Goal: Information Seeking & Learning: Understand process/instructions

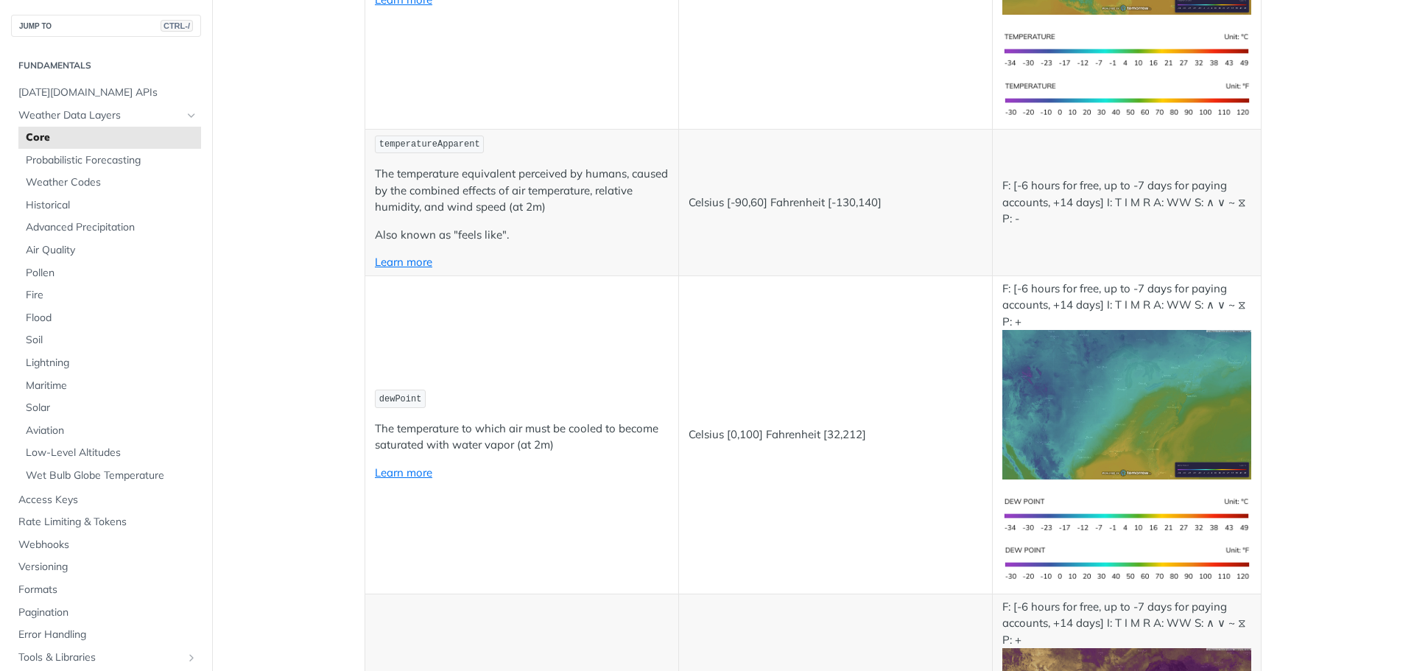
scroll to position [484, 0]
click at [54, 227] on span "Advanced Precipitation" at bounding box center [112, 227] width 172 height 15
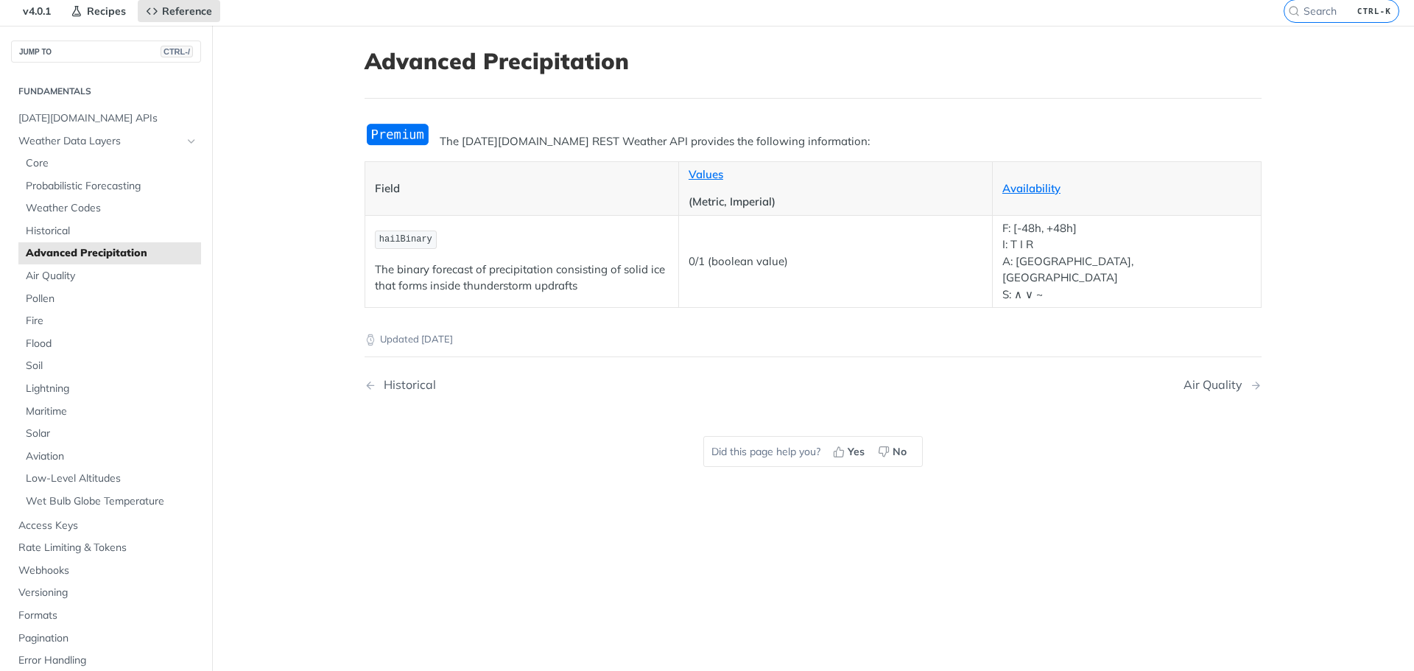
scroll to position [52, 0]
click at [63, 49] on button "JUMP TO CTRL-/" at bounding box center [106, 52] width 190 height 22
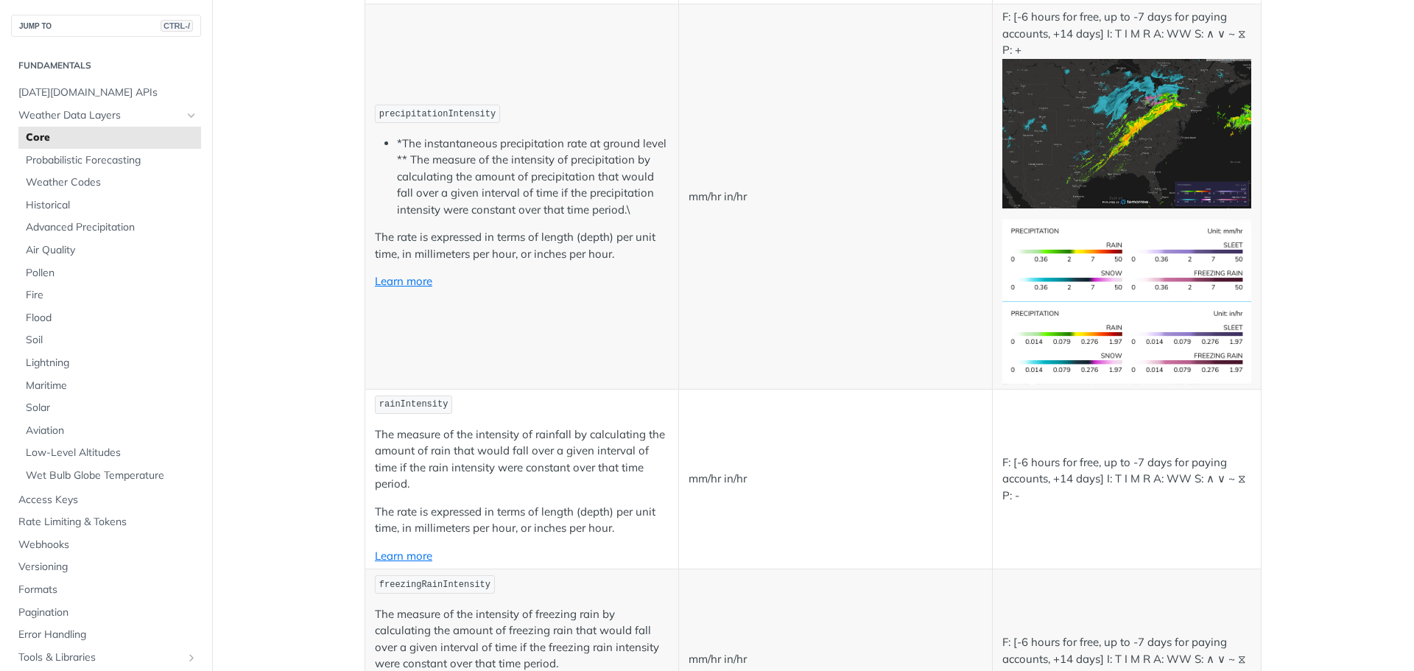
scroll to position [2661, 0]
click at [386, 281] on link "Learn more" at bounding box center [403, 281] width 57 height 14
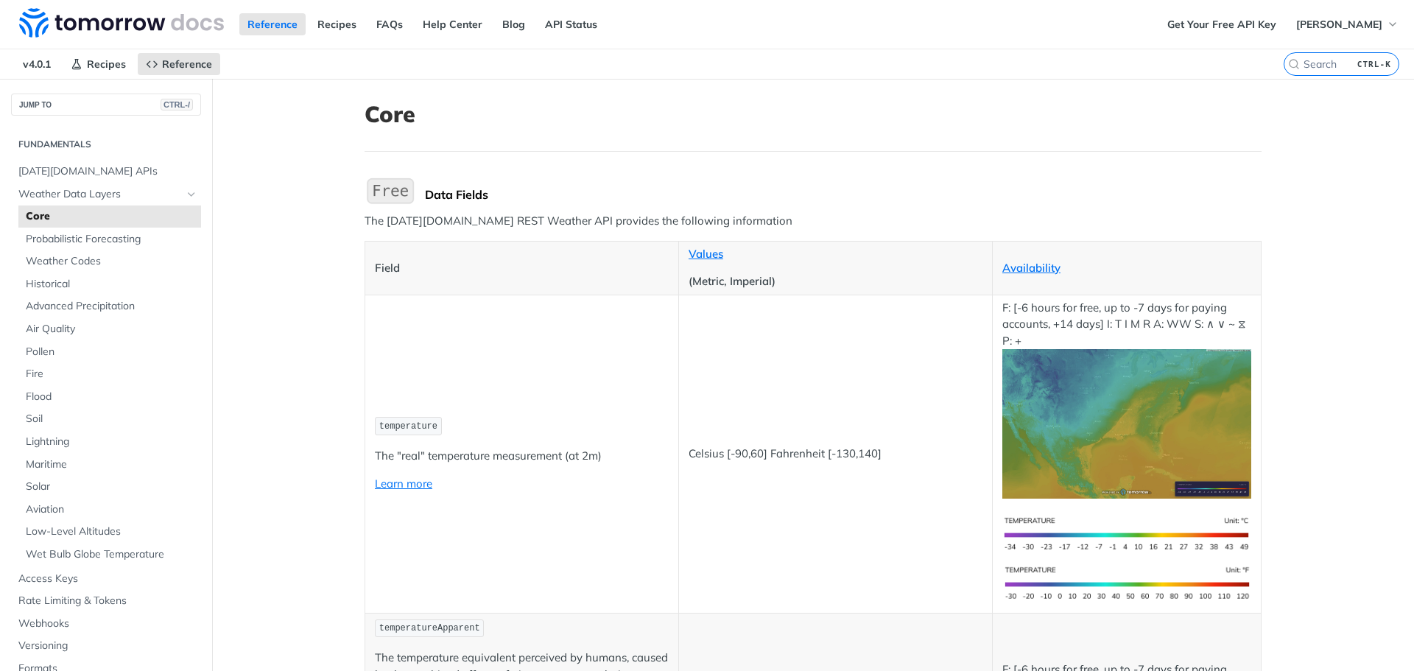
scroll to position [2730, 0]
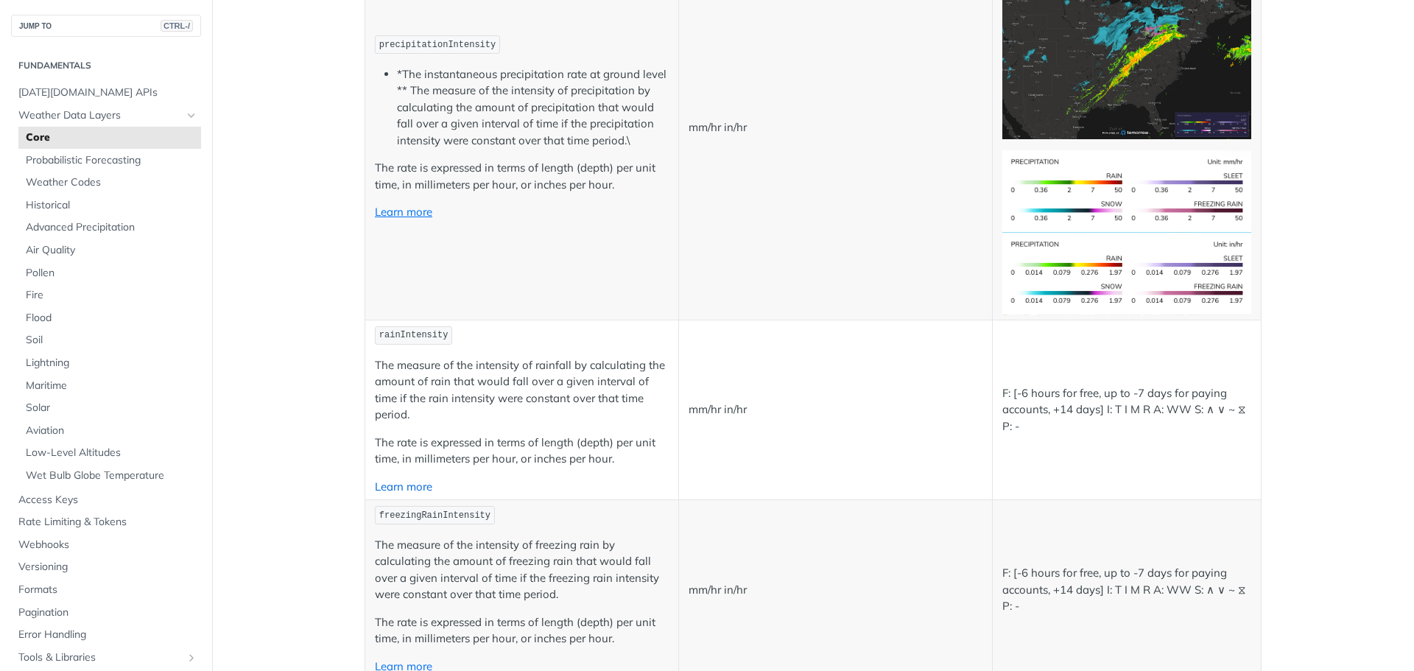
click at [421, 484] on link "Learn more" at bounding box center [403, 486] width 57 height 14
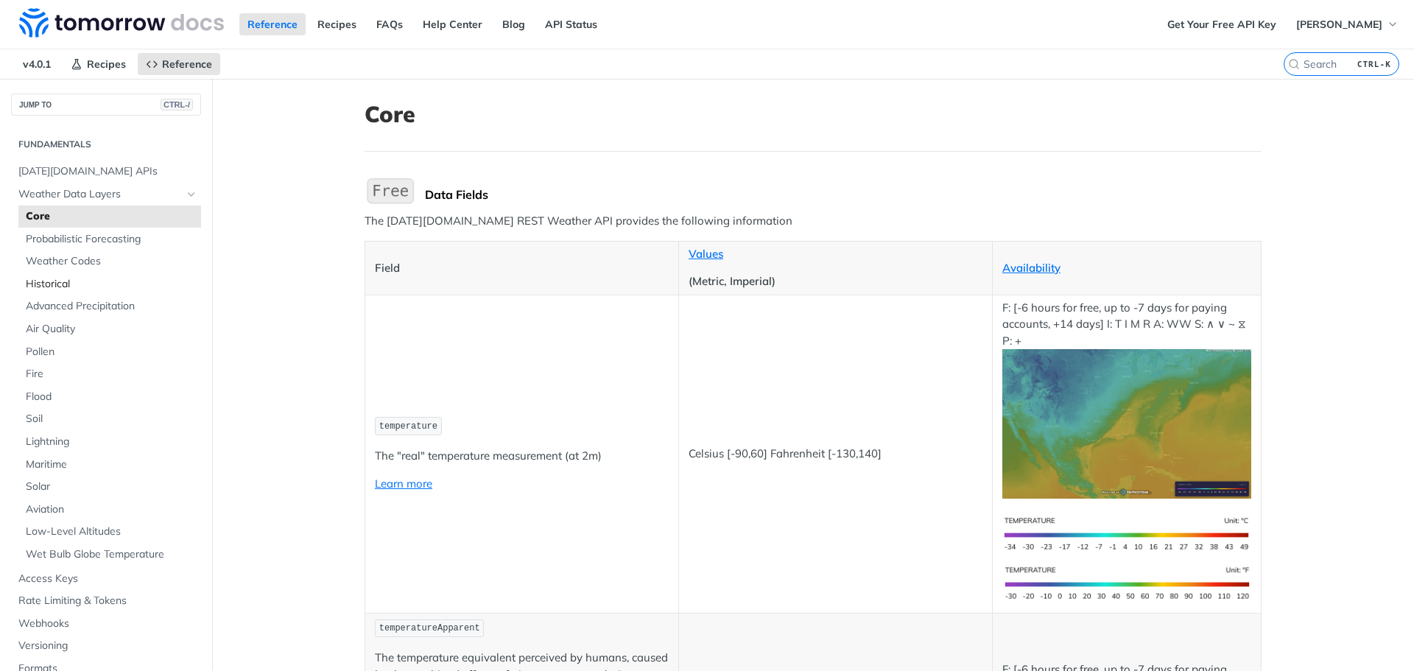
click at [53, 283] on span "Historical" at bounding box center [112, 284] width 172 height 15
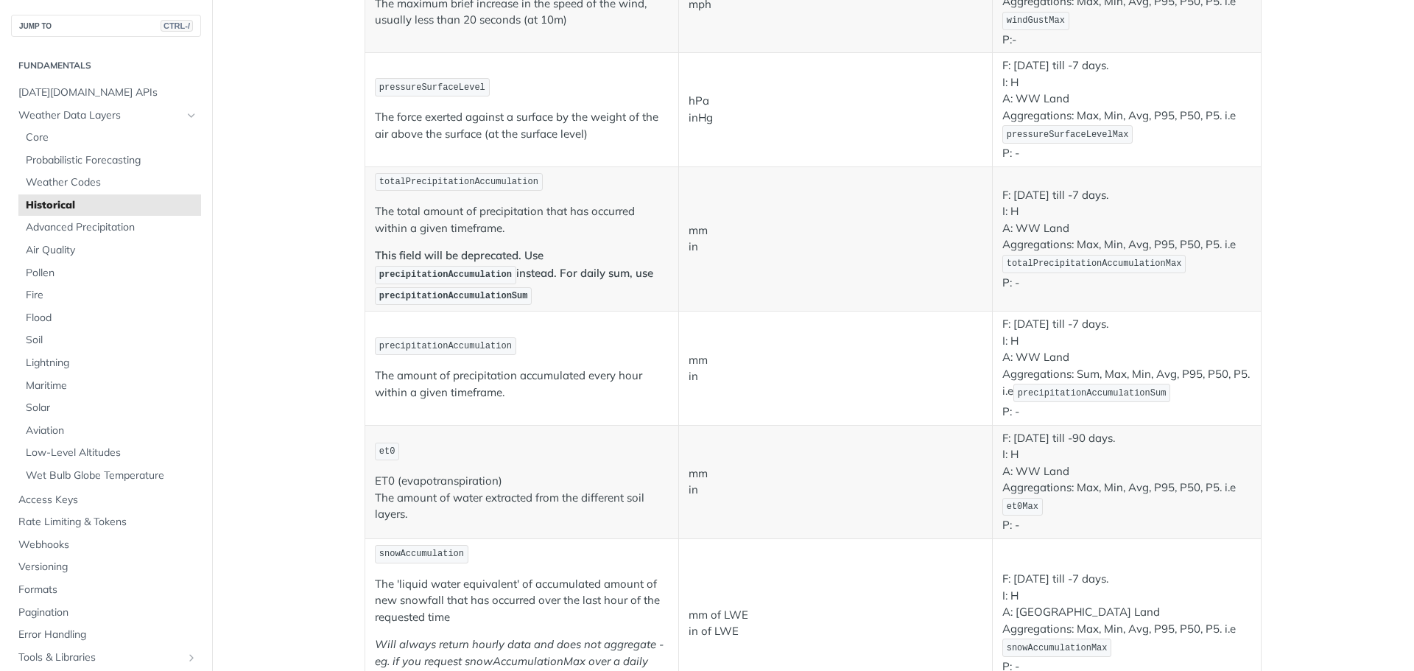
scroll to position [1081, 0]
click at [453, 519] on p "ET0 (evapotranspiration) The amount of water extracted from the different soil …" at bounding box center [522, 497] width 294 height 50
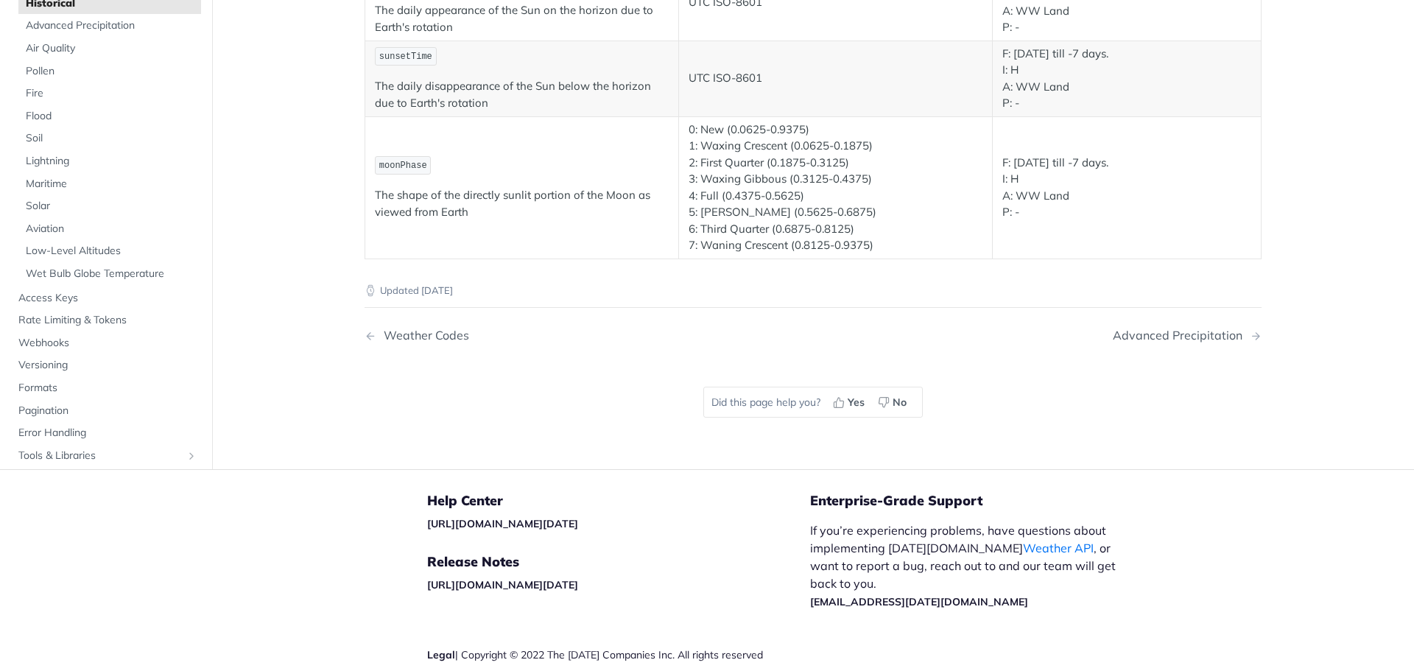
scroll to position [926, 0]
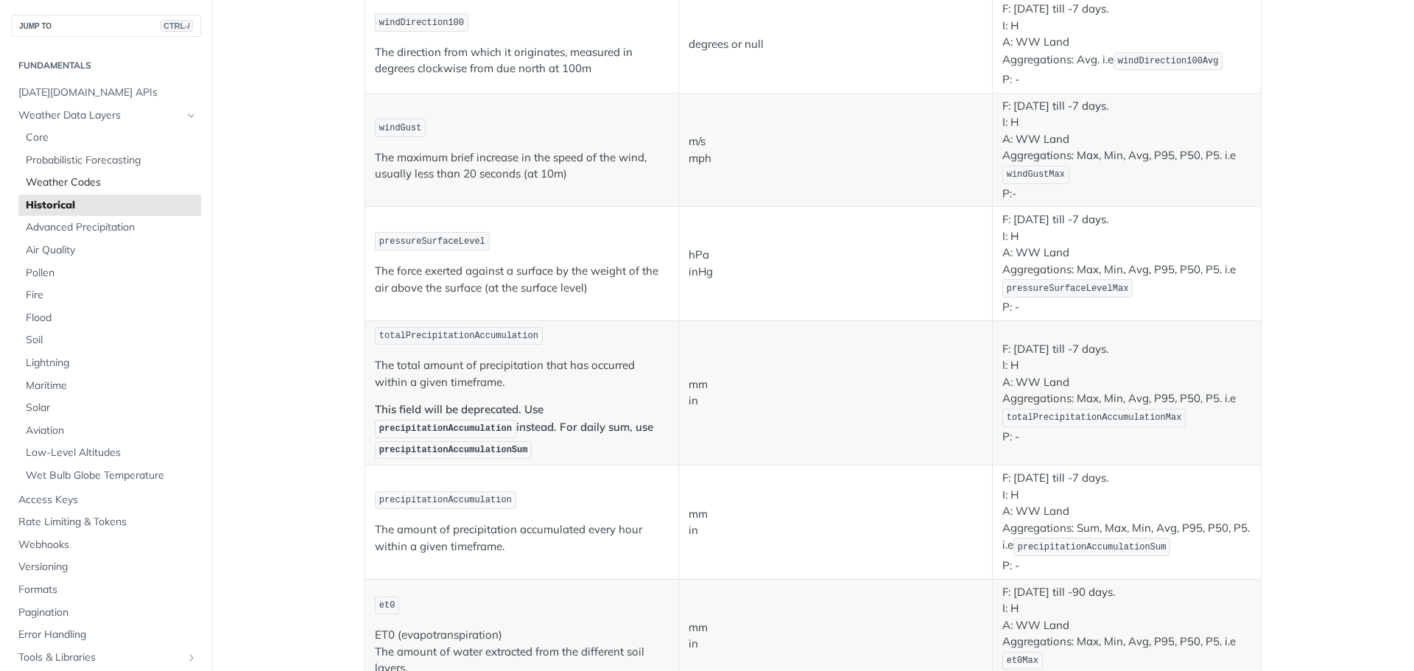
click at [64, 181] on span "Weather Codes" at bounding box center [112, 182] width 172 height 15
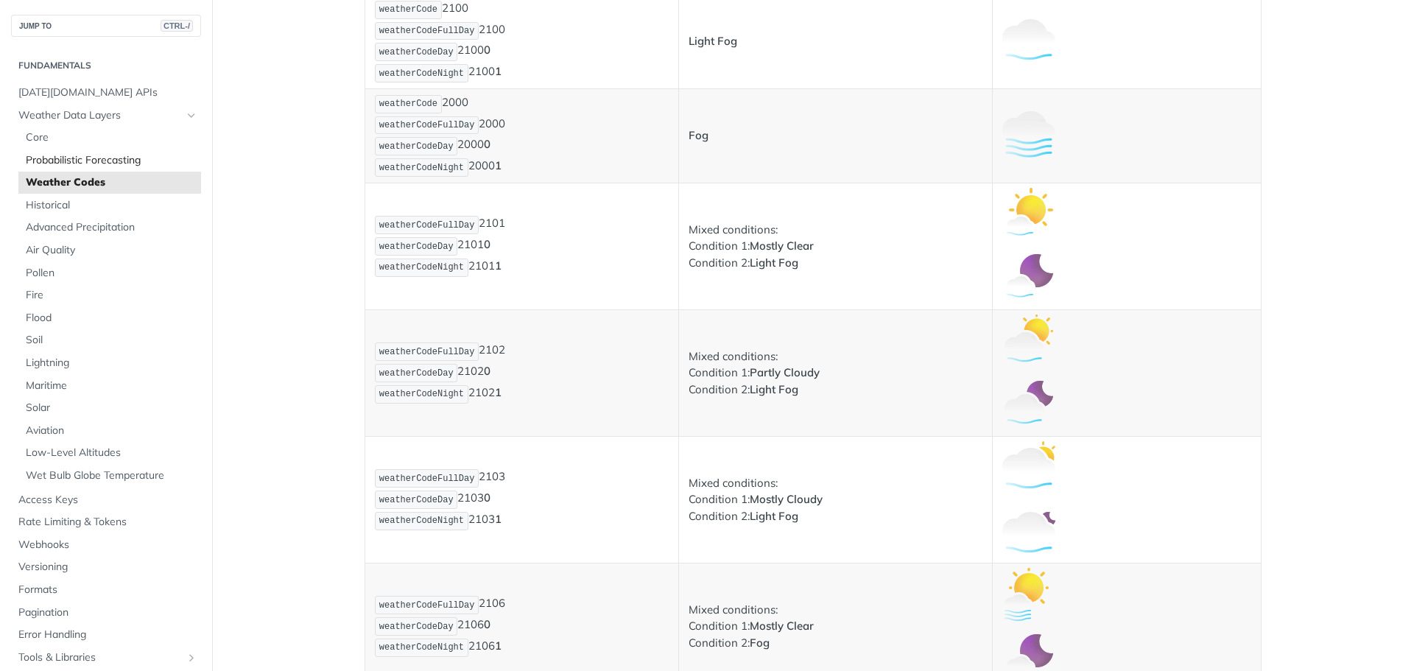
click at [63, 160] on span "Probabilistic Forecasting" at bounding box center [112, 160] width 172 height 15
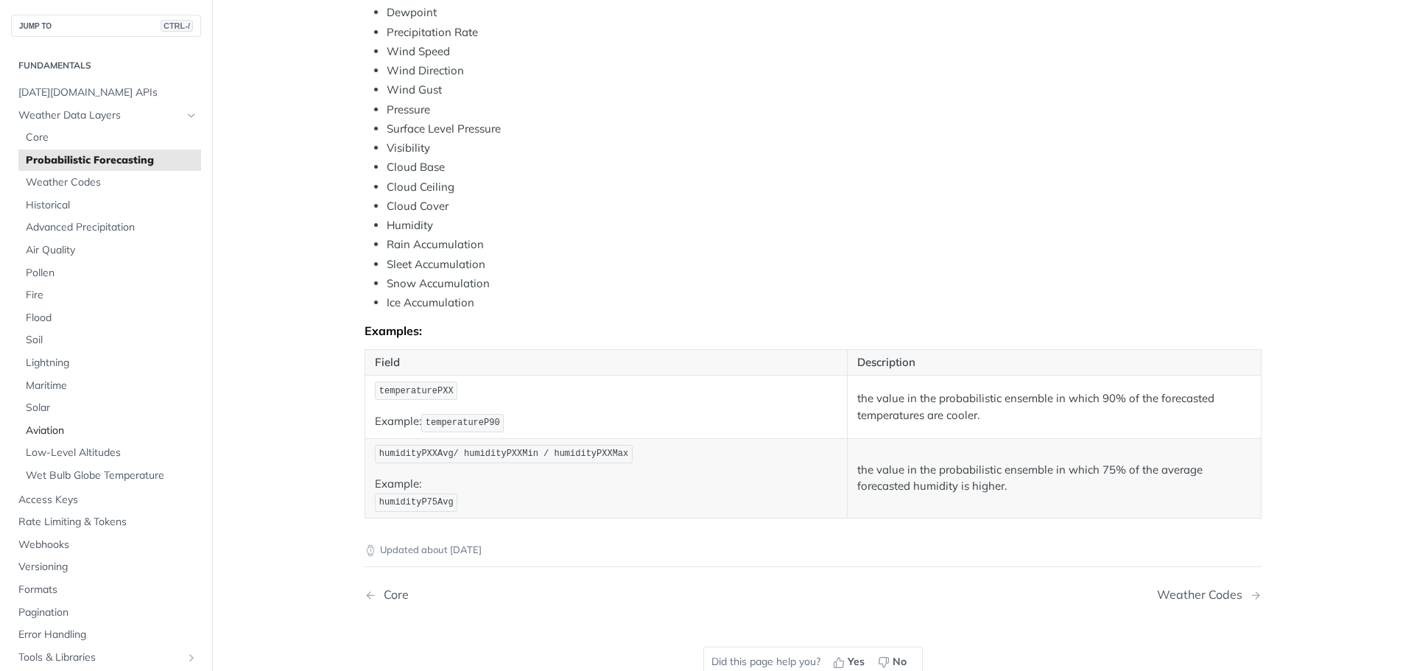
scroll to position [585, 0]
click at [40, 128] on link "Core" at bounding box center [109, 138] width 183 height 22
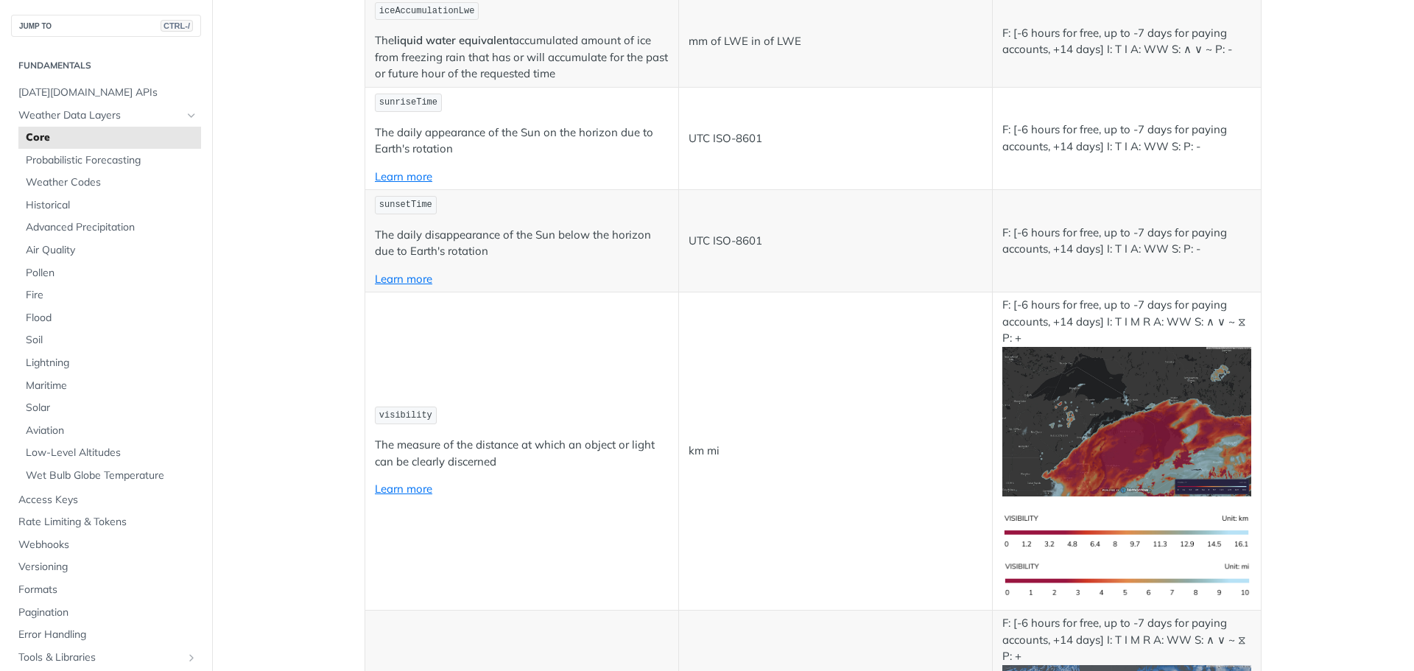
scroll to position [2439, 0]
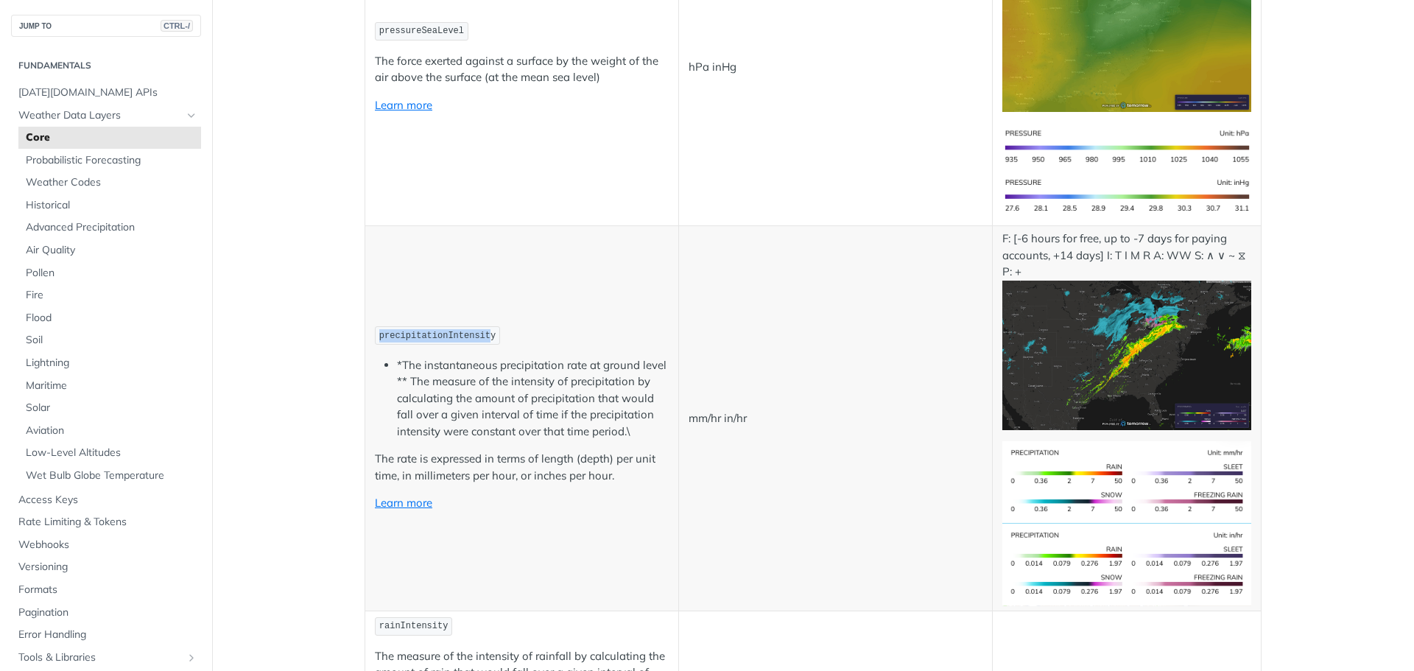
drag, startPoint x: 478, startPoint y: 336, endPoint x: 367, endPoint y: 329, distance: 111.4
click at [367, 329] on td "precipitationIntensity *The instantaneous precipitation rate at ground level **…" at bounding box center [522, 418] width 314 height 385
copy span "precipitationIntensit"
click at [56, 85] on span "[DATE][DOMAIN_NAME] APIs" at bounding box center [107, 92] width 179 height 15
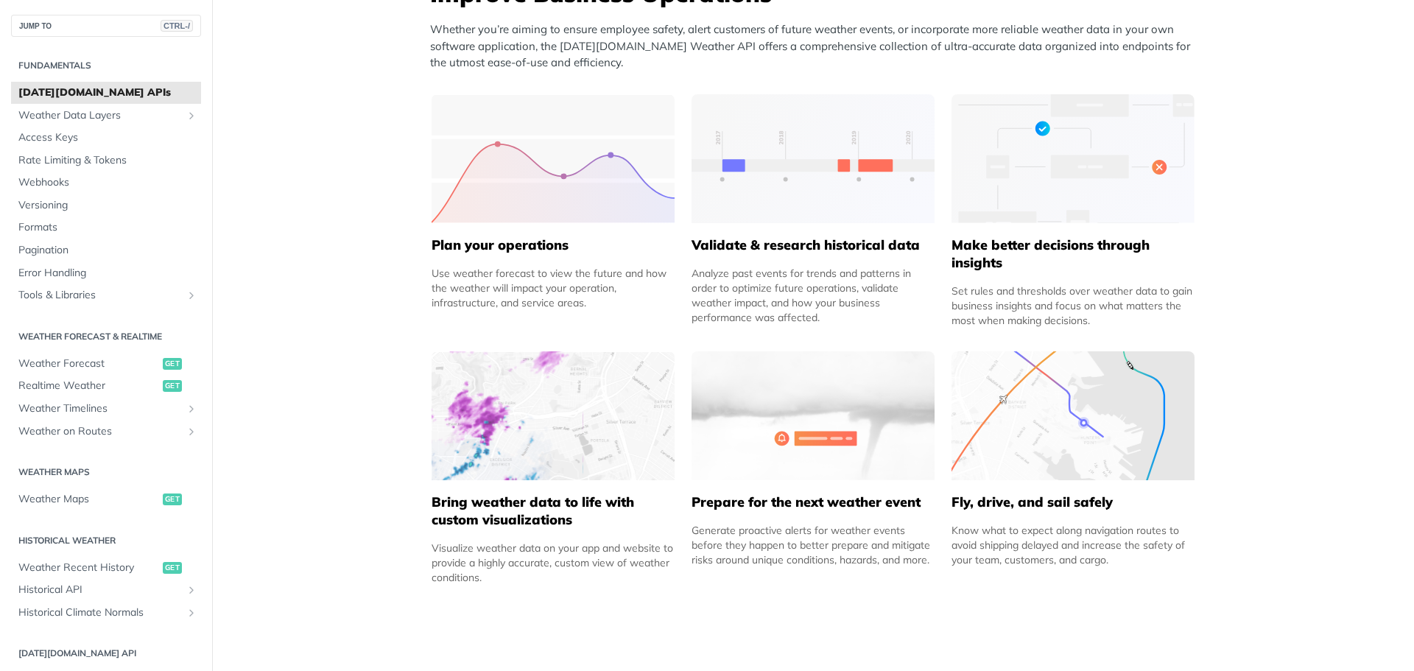
scroll to position [636, 0]
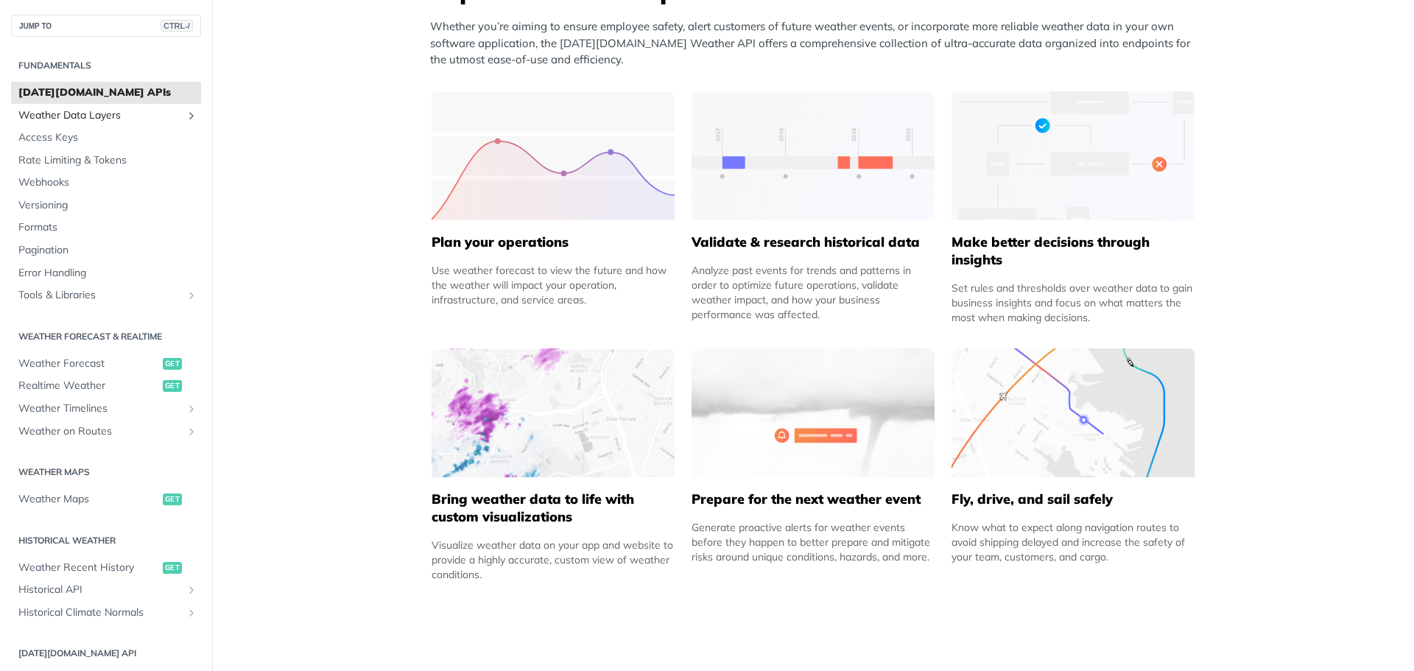
click at [105, 115] on span "Weather Data Layers" at bounding box center [99, 115] width 163 height 15
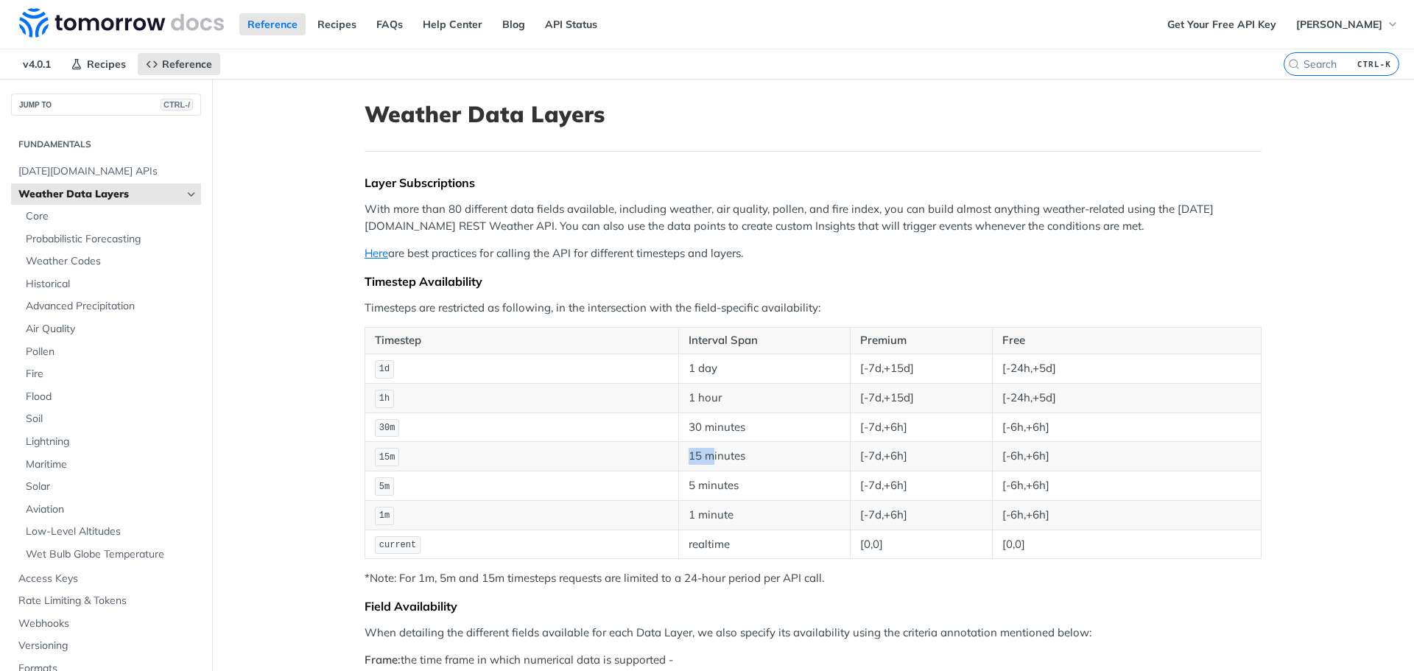
drag, startPoint x: 683, startPoint y: 456, endPoint x: 709, endPoint y: 460, distance: 26.1
click at [709, 460] on td "15 minutes" at bounding box center [764, 456] width 172 height 29
click at [46, 216] on span "Core" at bounding box center [112, 216] width 172 height 15
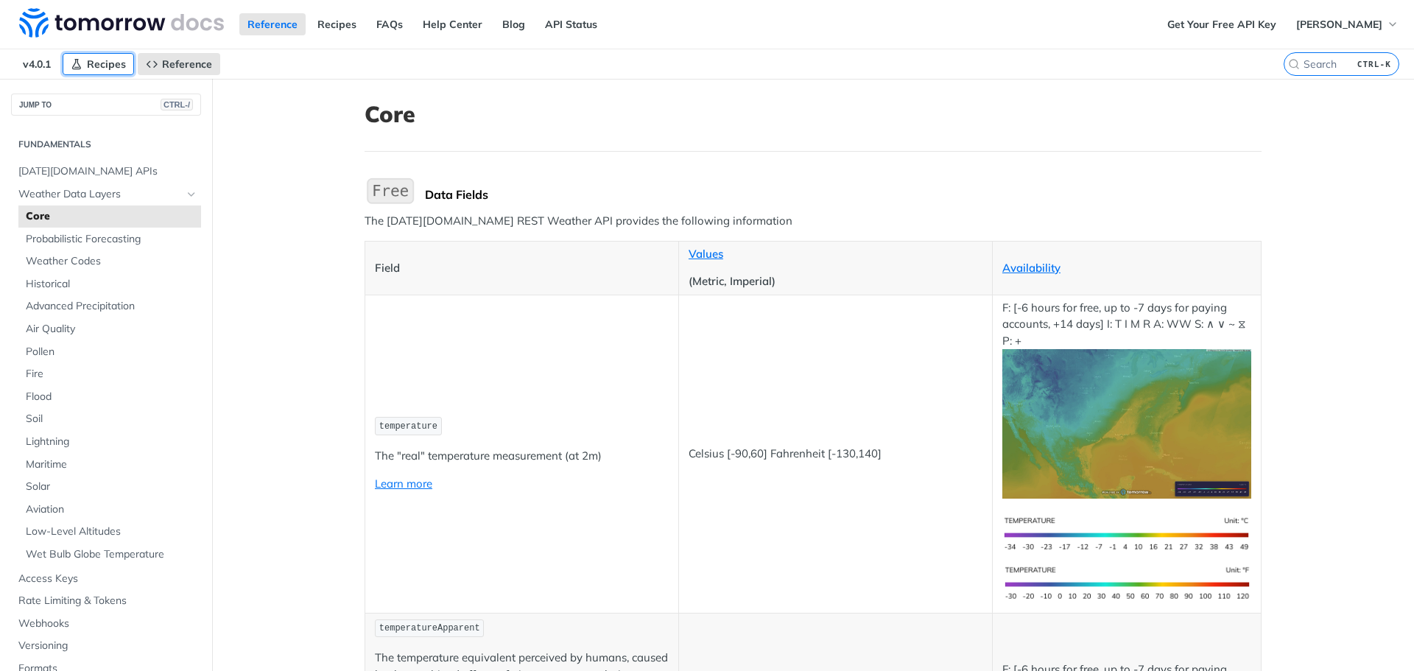
click at [95, 65] on span "Recipes" at bounding box center [106, 63] width 39 height 13
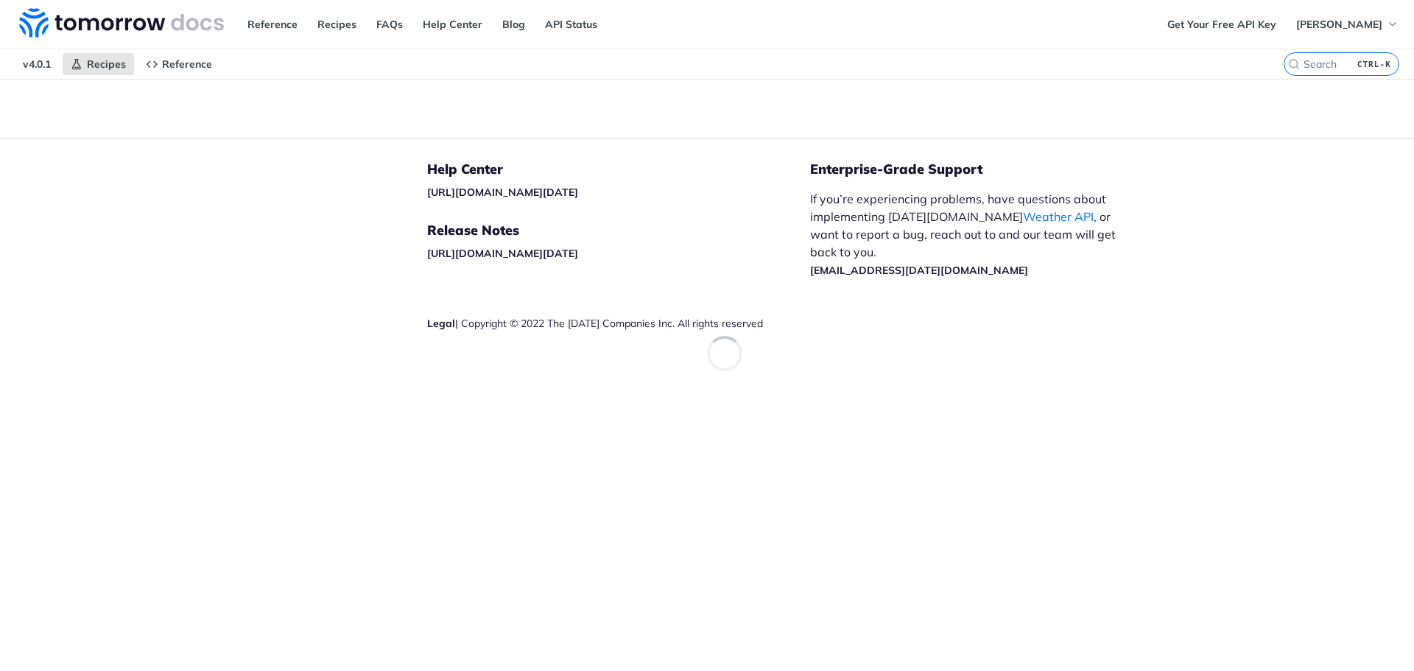
click at [30, 63] on span "v4.0.1" at bounding box center [37, 64] width 44 height 22
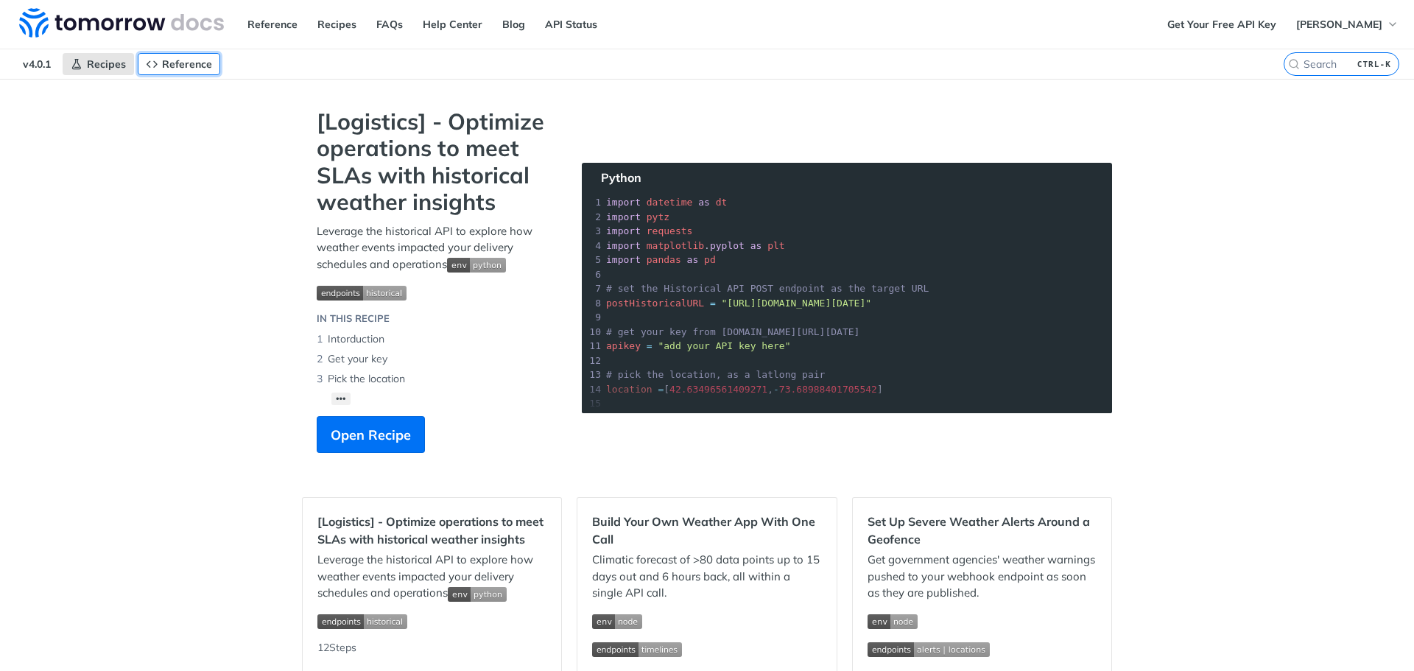
click at [184, 65] on span "Reference" at bounding box center [187, 63] width 50 height 13
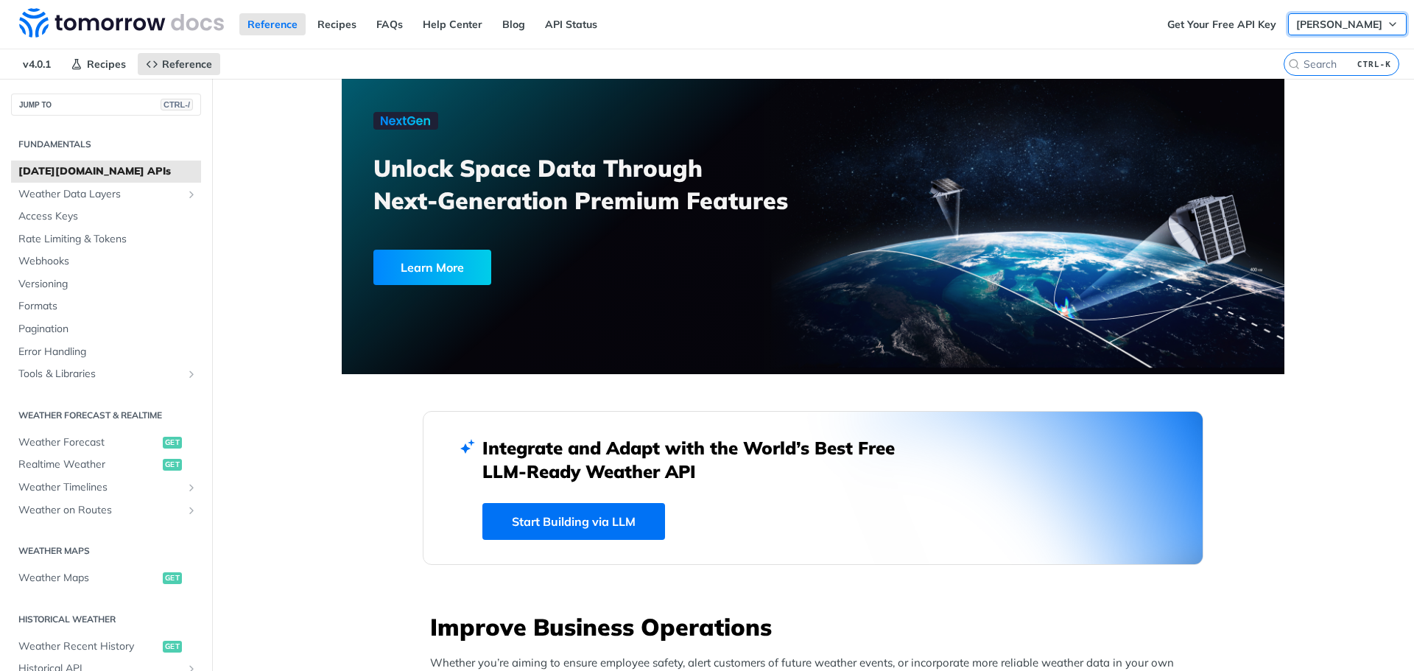
click at [1311, 29] on span "[PERSON_NAME]" at bounding box center [1339, 24] width 86 height 13
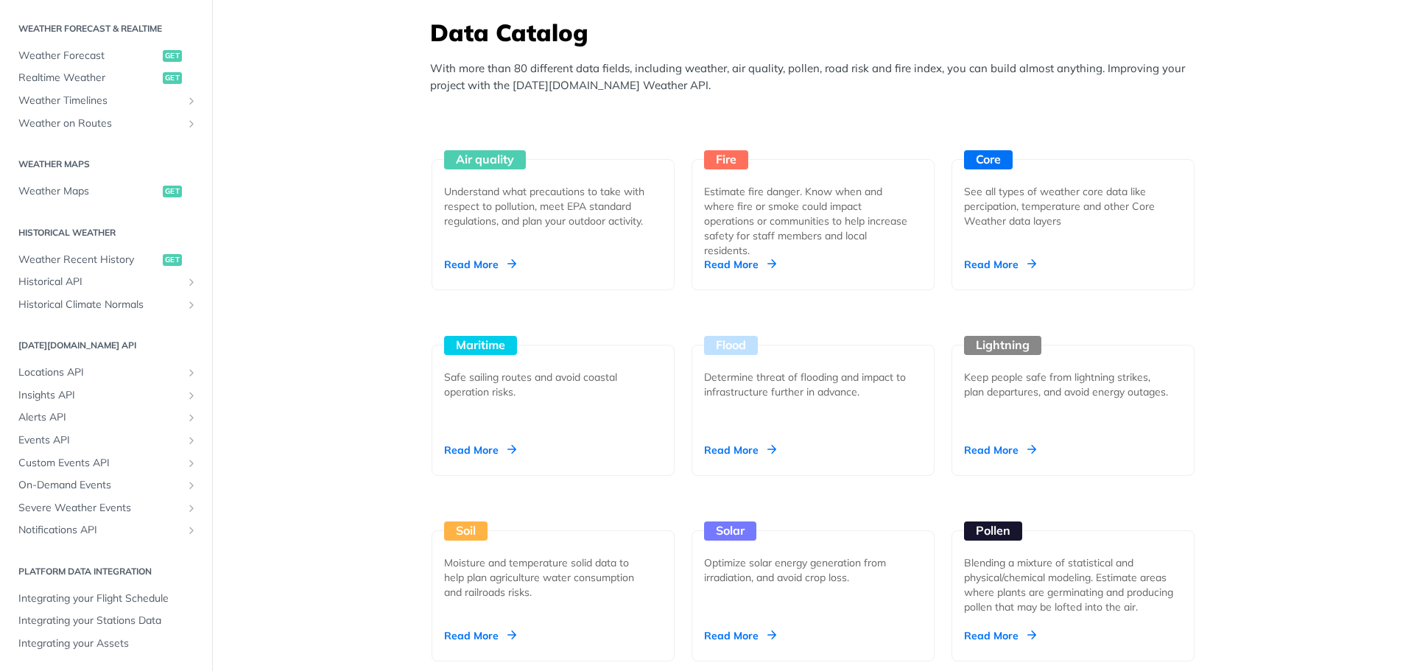
scroll to position [1302, 0]
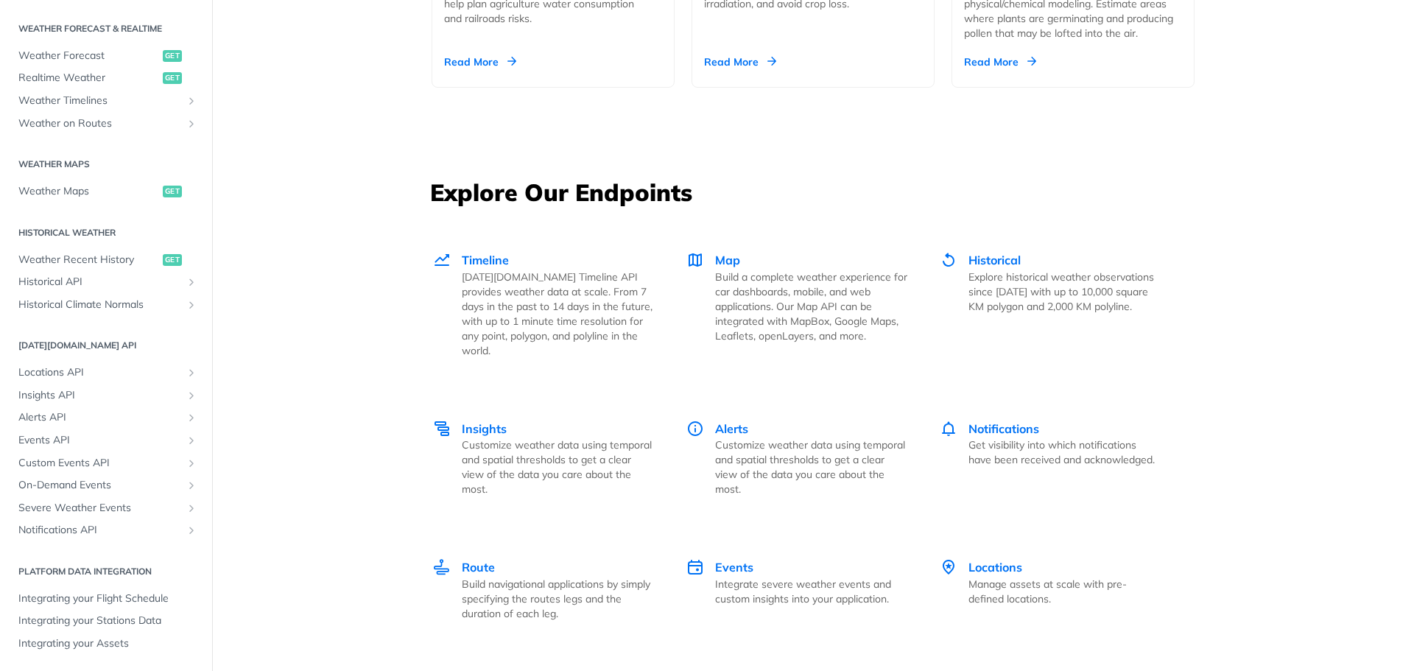
click at [280, 124] on main "JUMP TO CTRL-/ Fundamentals Tomorrow.io APIs Weather Data Layers Core Probabili…" at bounding box center [707, 129] width 1414 height 3850
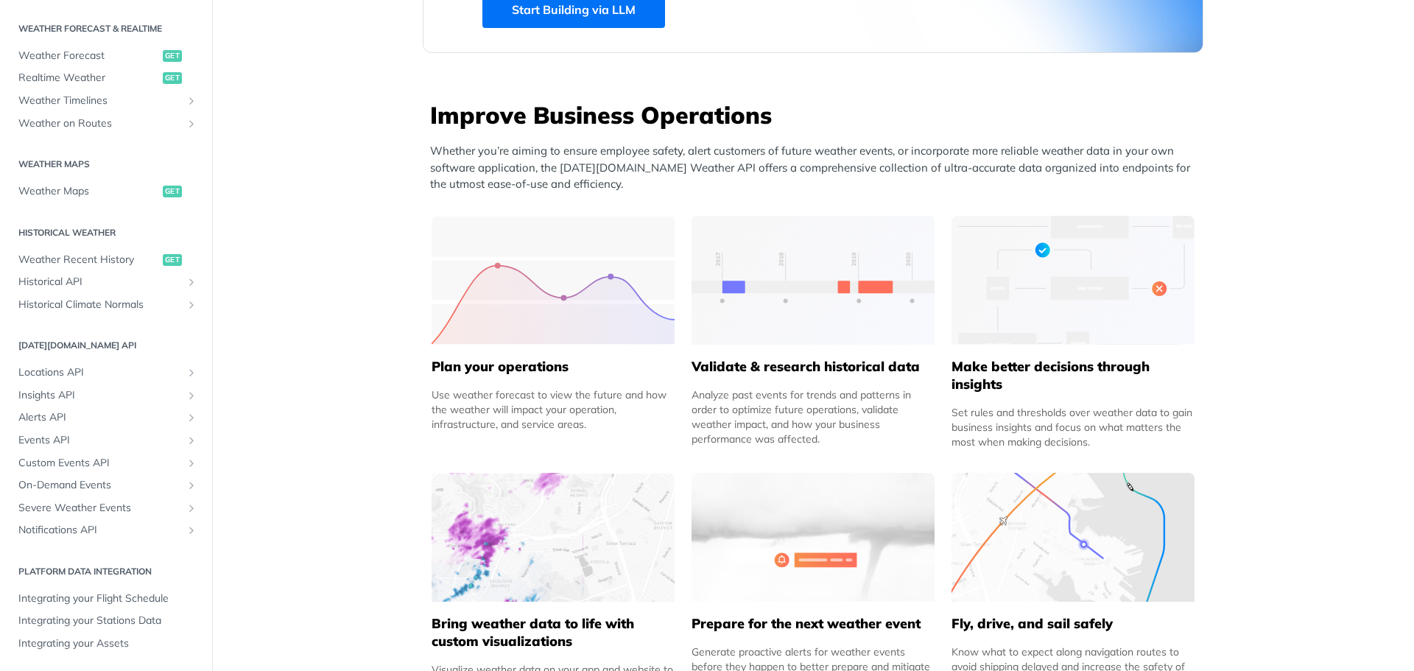
scroll to position [0, 0]
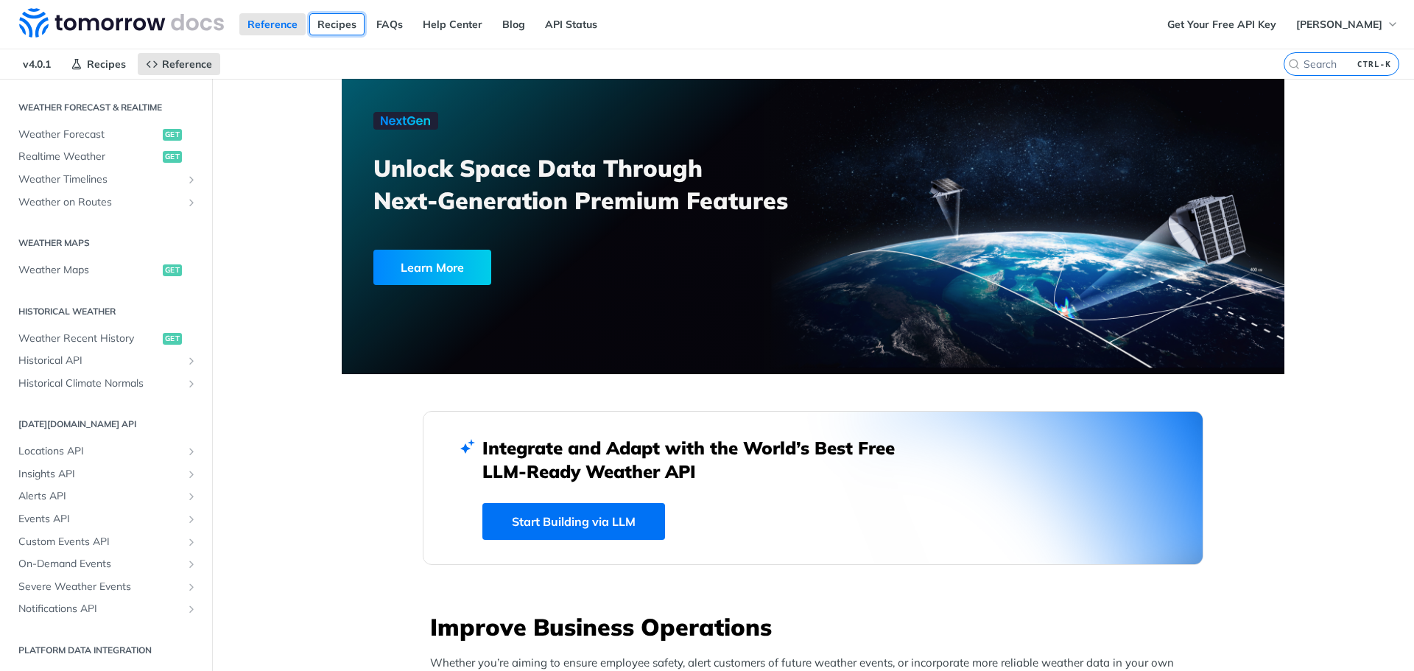
click at [332, 18] on link "Recipes" at bounding box center [336, 24] width 55 height 22
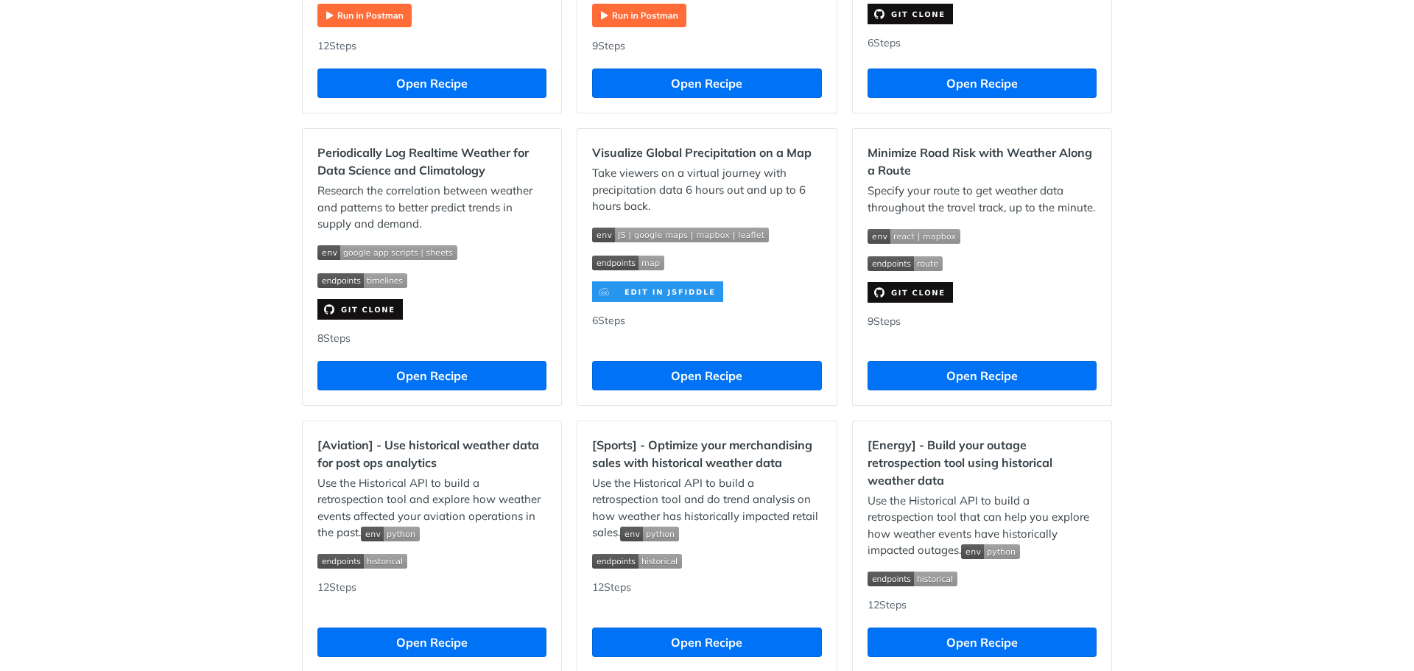
scroll to position [959, 0]
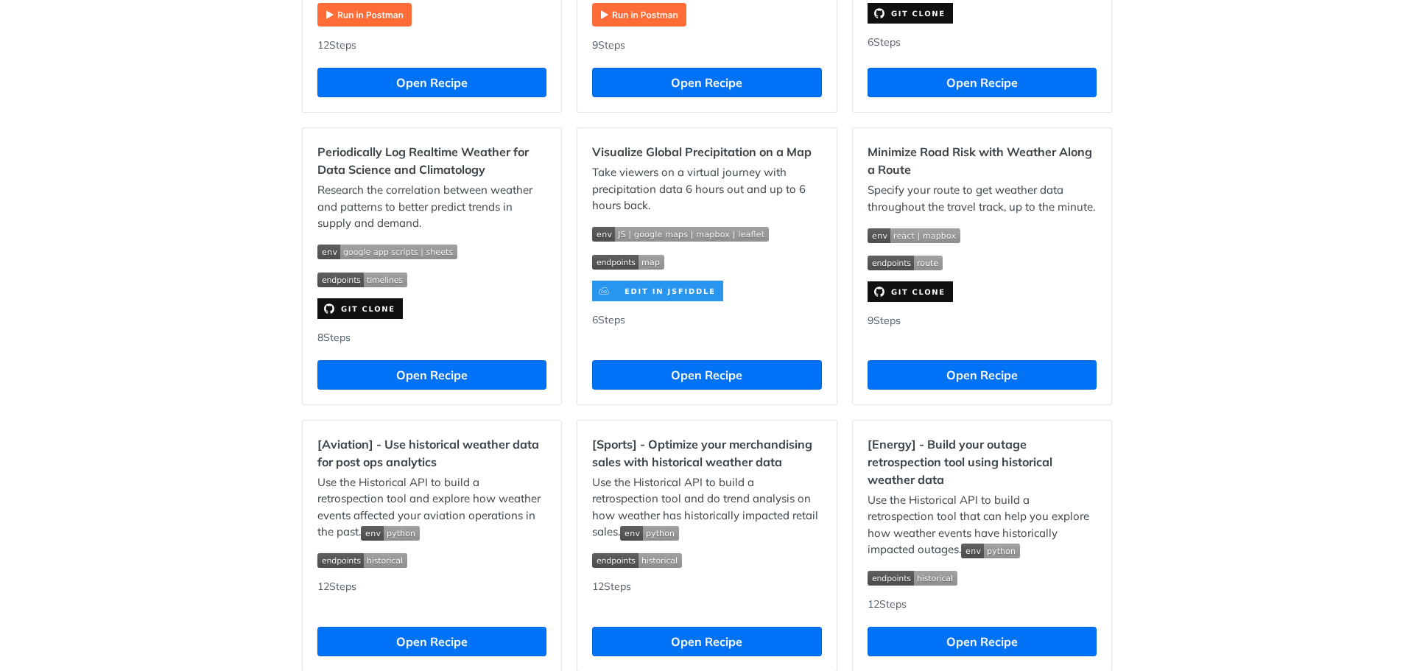
click at [685, 224] on div "Take viewers on a virtual journey with precipitation data 6 hours out and up to…" at bounding box center [706, 232] width 229 height 137
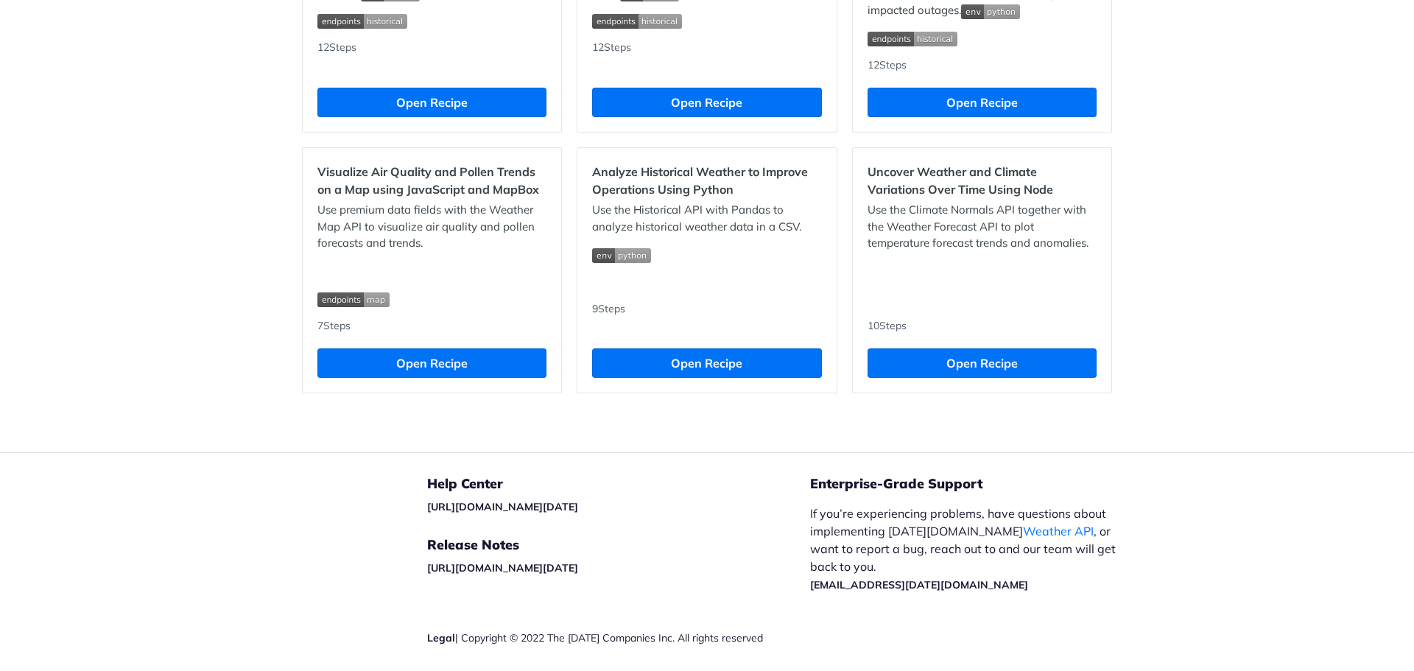
scroll to position [1497, 0]
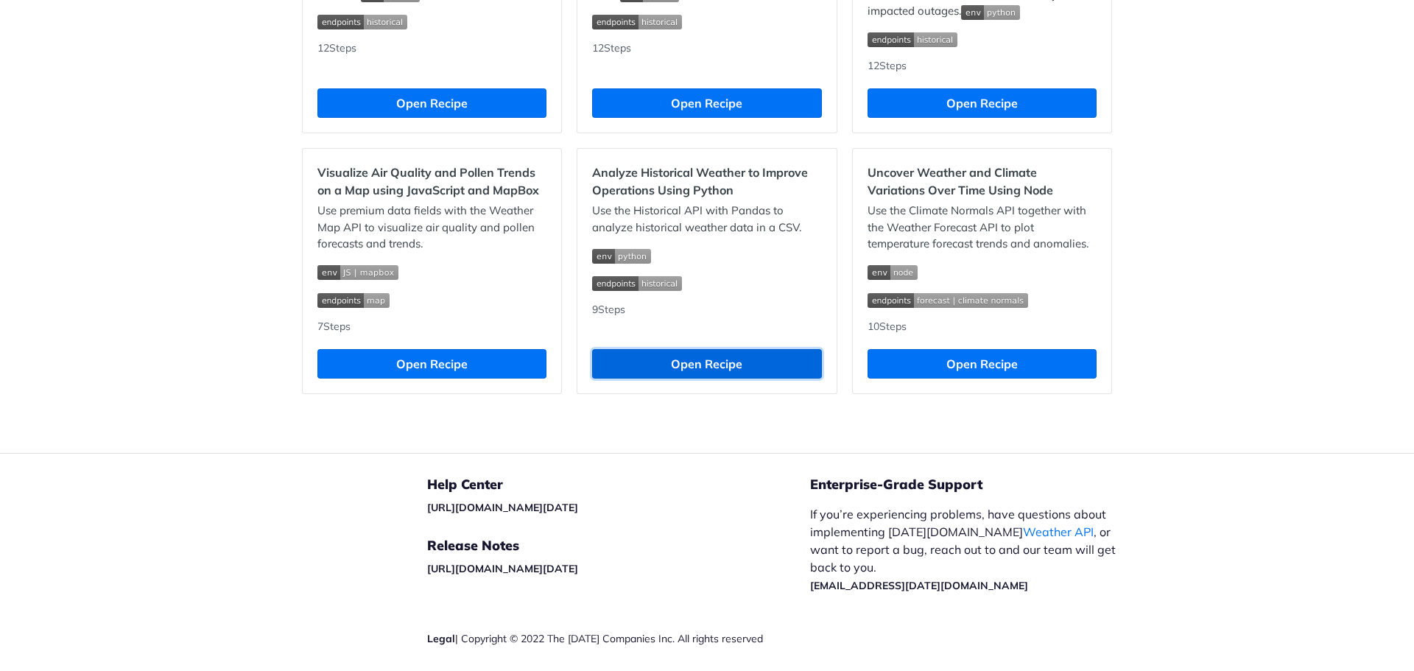
click at [714, 365] on button "Open Recipe" at bounding box center [706, 363] width 229 height 29
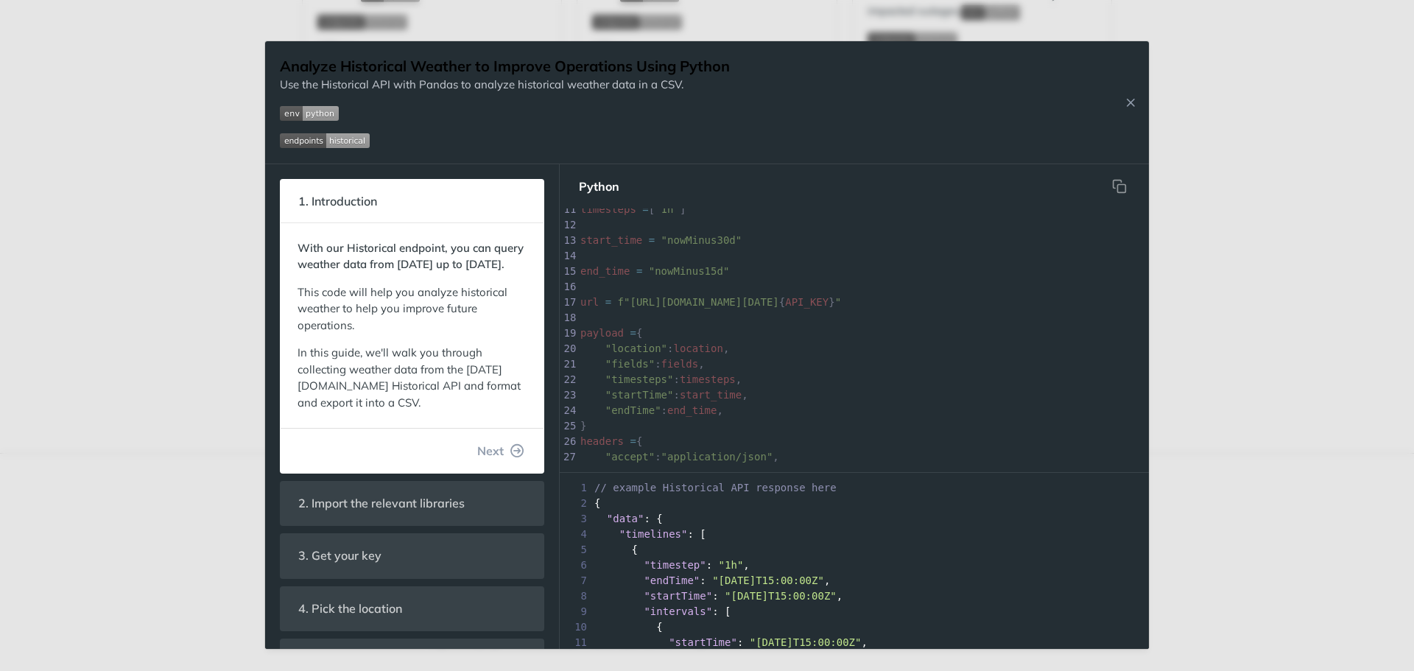
scroll to position [165, 0]
click at [789, 319] on pre "​" at bounding box center [1050, 316] width 946 height 15
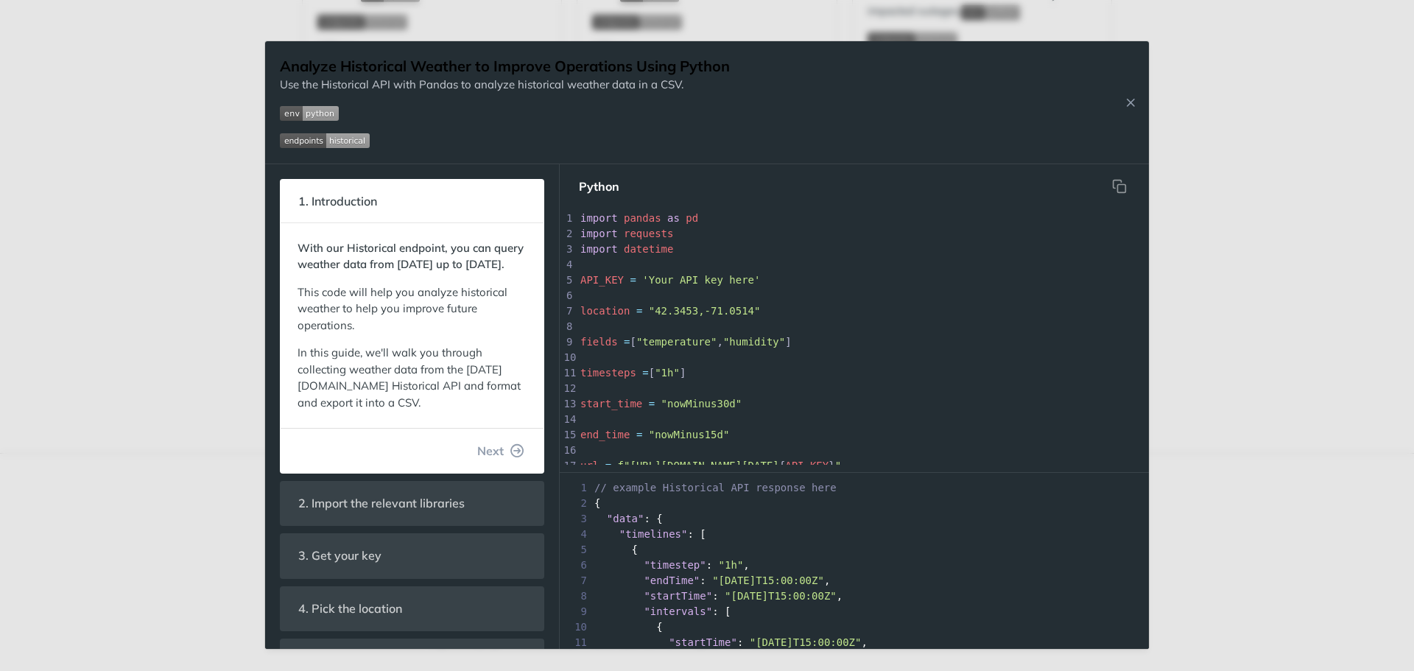
scroll to position [0, 0]
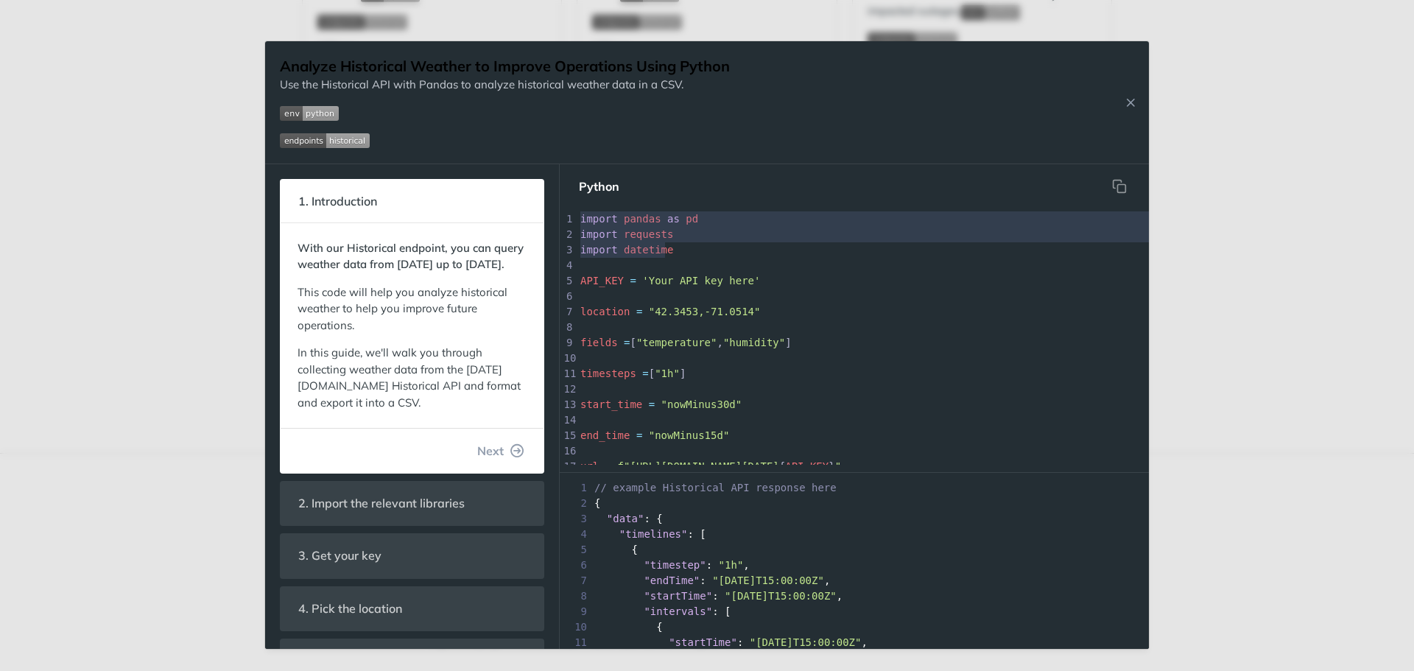
drag, startPoint x: 670, startPoint y: 251, endPoint x: 571, endPoint y: 217, distance: 104.3
click at [577, 217] on div "1 import pandas as pd 2 import requests 3 import datetime 4 ​ 5 API_KEY = 'Your…" at bounding box center [1050, 497] width 946 height 572
click at [571, 217] on div "1" at bounding box center [567, 218] width 15 height 15
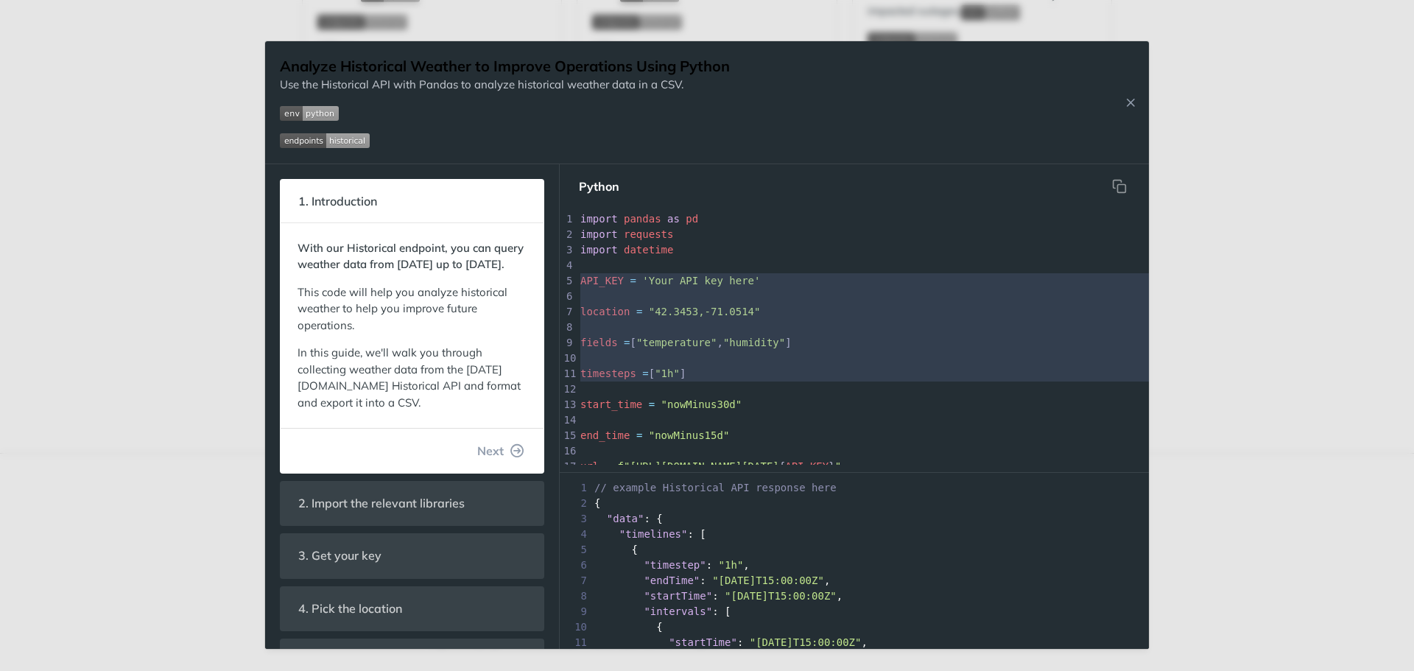
click at [692, 412] on div "x print ( response . status_code , response . reason ) 1 import pandas as pd 2 …" at bounding box center [1050, 497] width 946 height 572
type textarea "API_KEY = 'Your API key here' location = "42.3453,-71.0514" fields = ["temperat…"
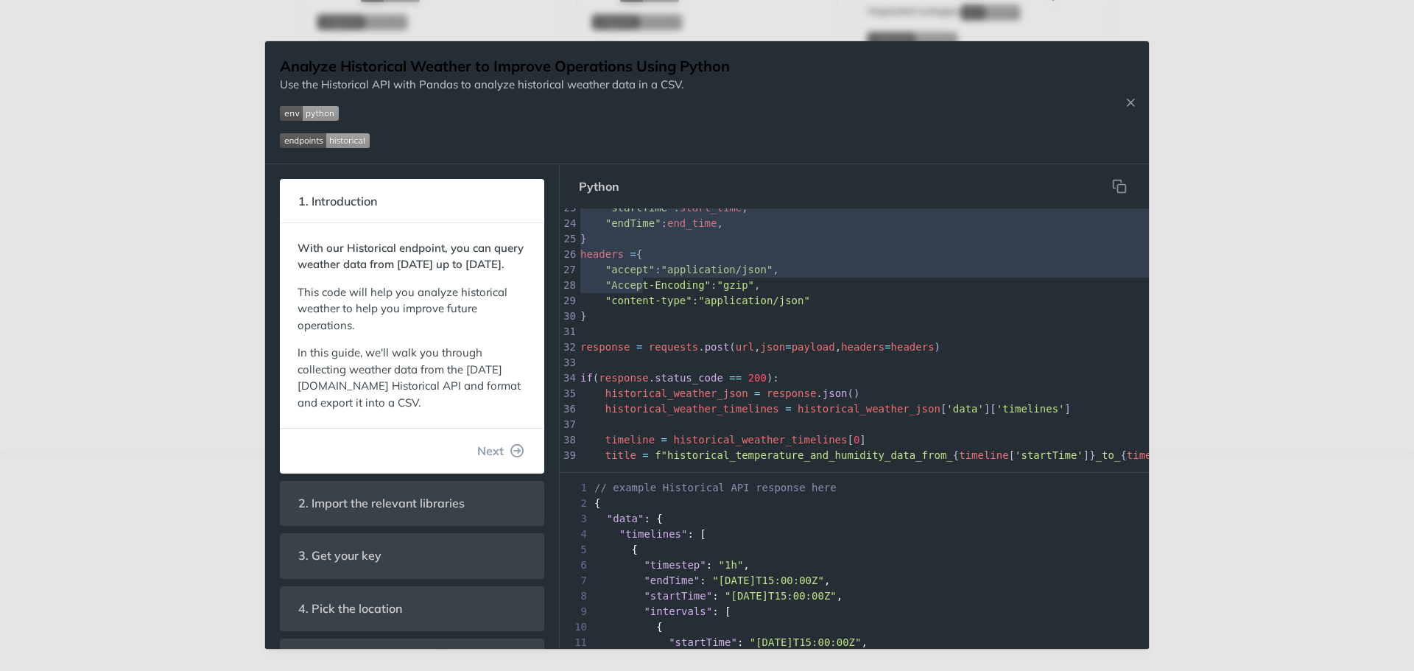
scroll to position [250, 0]
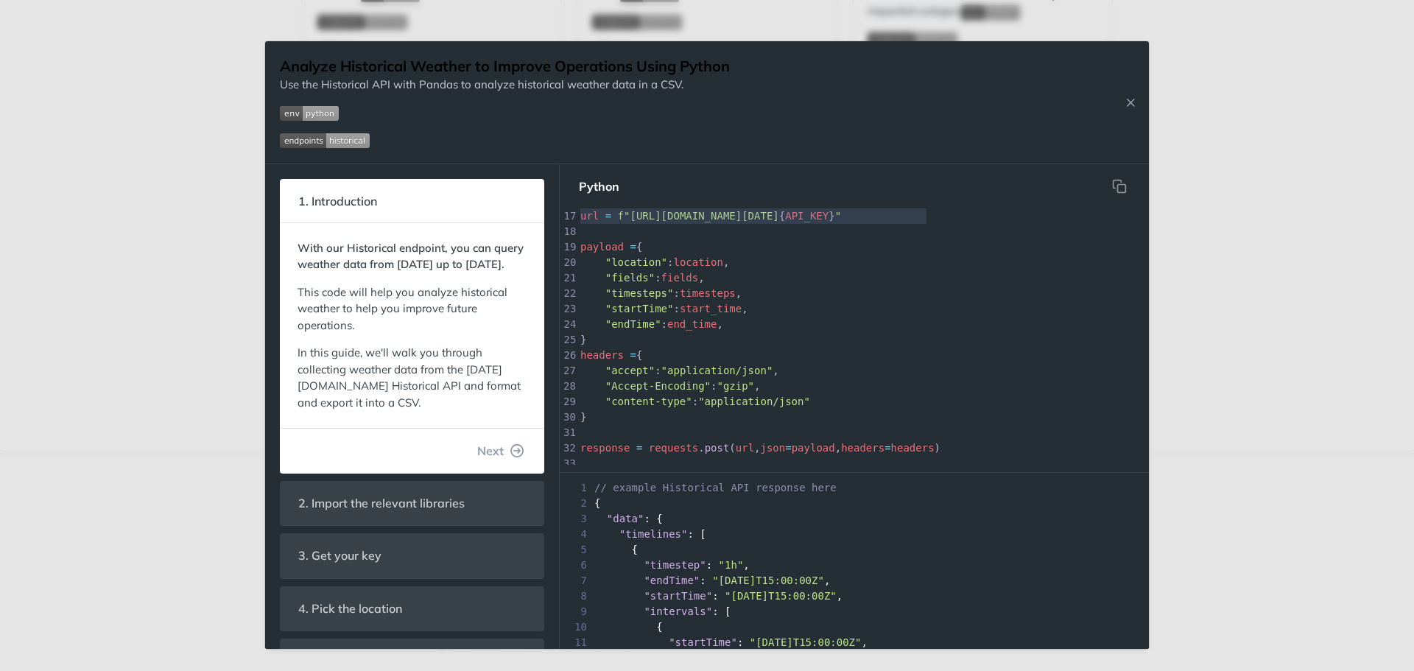
type textarea "API_KEY = 'Your API key here' location = "42.3453,-71.0514" fields = ["temperat…"
drag, startPoint x: 581, startPoint y: 275, endPoint x: 949, endPoint y: 214, distance: 373.3
click at [949, 214] on div "1 import pandas as pd 2 import requests 3 import datetime 4 ​ 5 API_KEY = 'Your…" at bounding box center [1060, 309] width 966 height 696
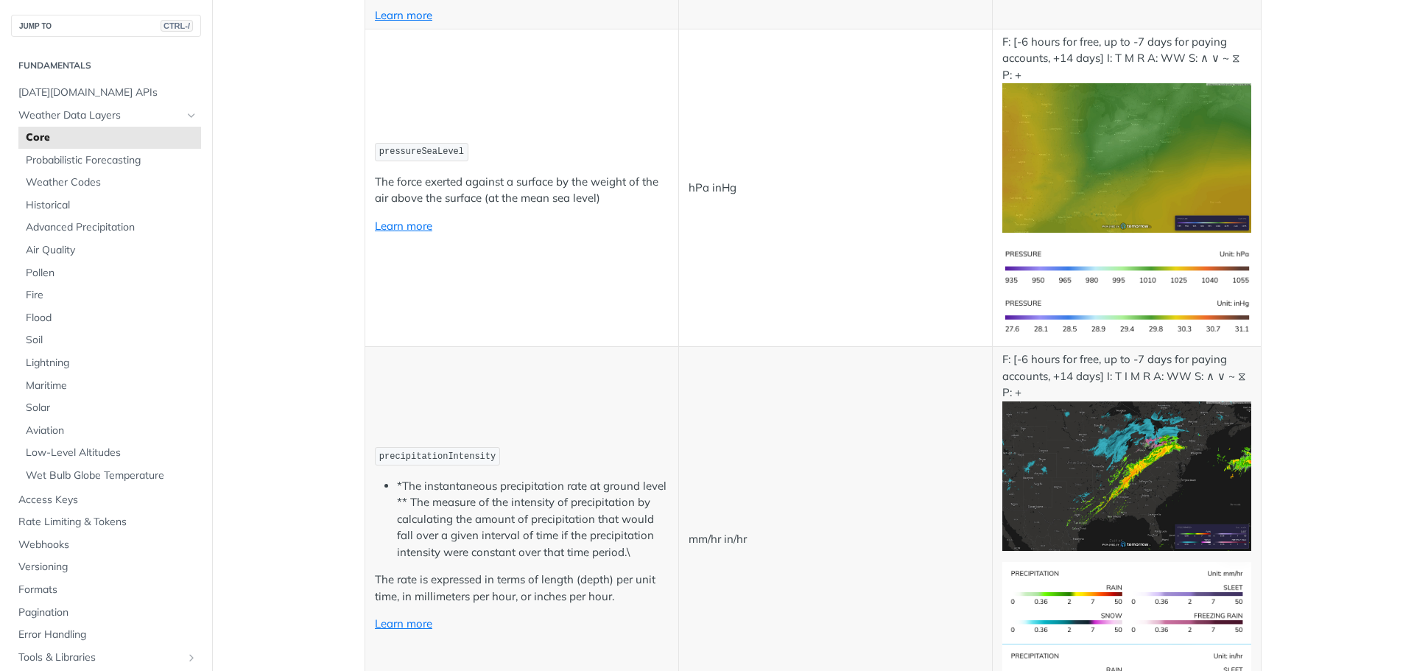
scroll to position [2327, 0]
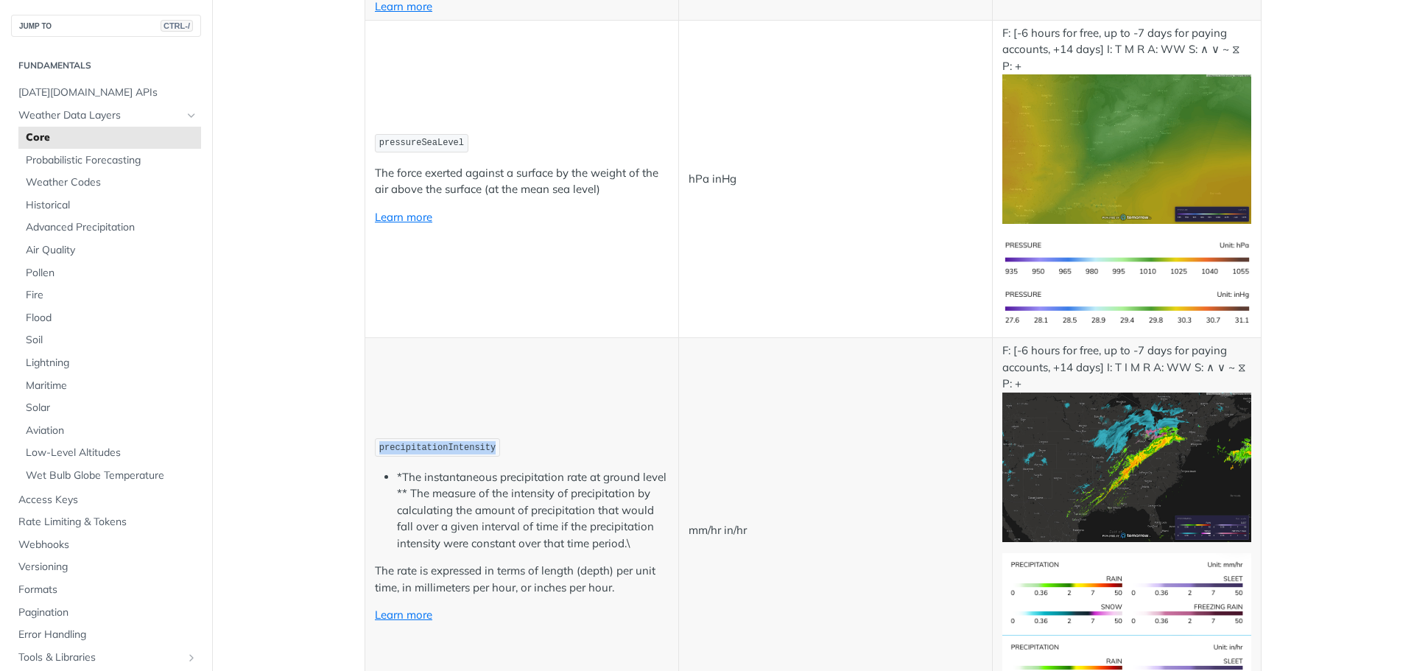
drag, startPoint x: 374, startPoint y: 448, endPoint x: 486, endPoint y: 446, distance: 111.9
click at [486, 446] on p "precipitationIntensity" at bounding box center [522, 447] width 294 height 21
copy span "precipitationIntensity"
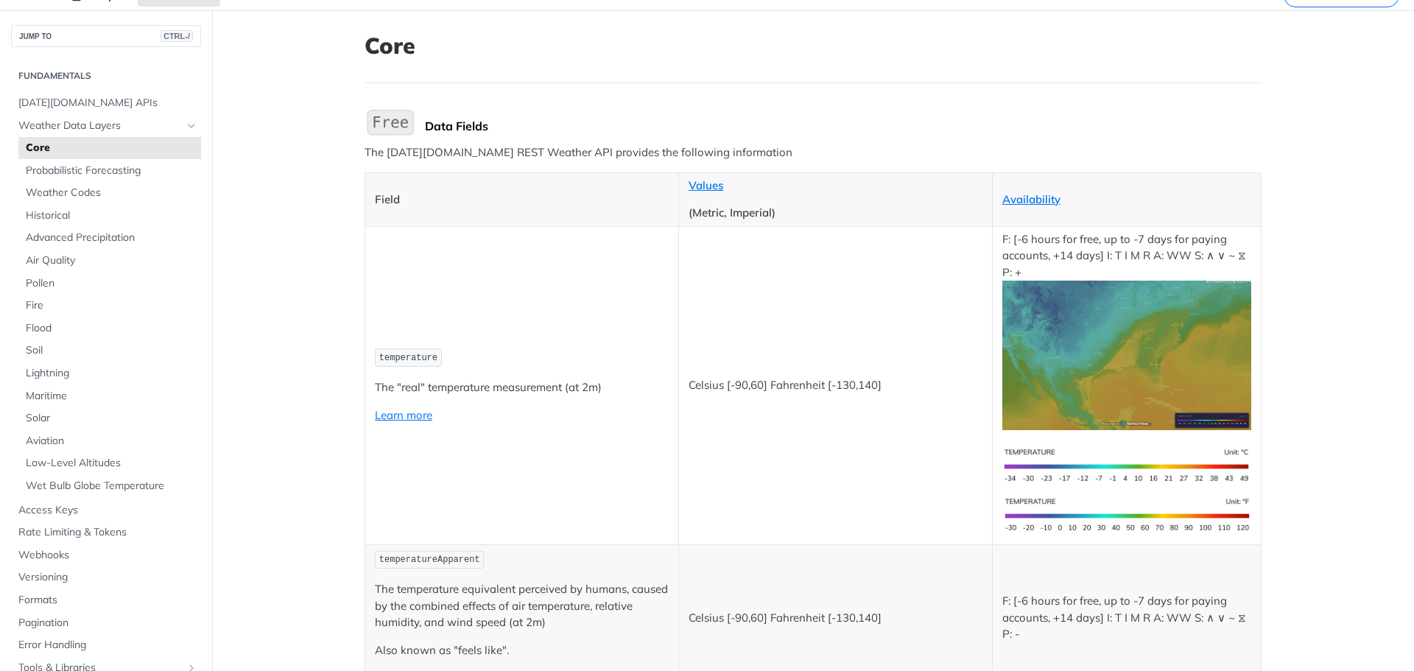
scroll to position [0, 0]
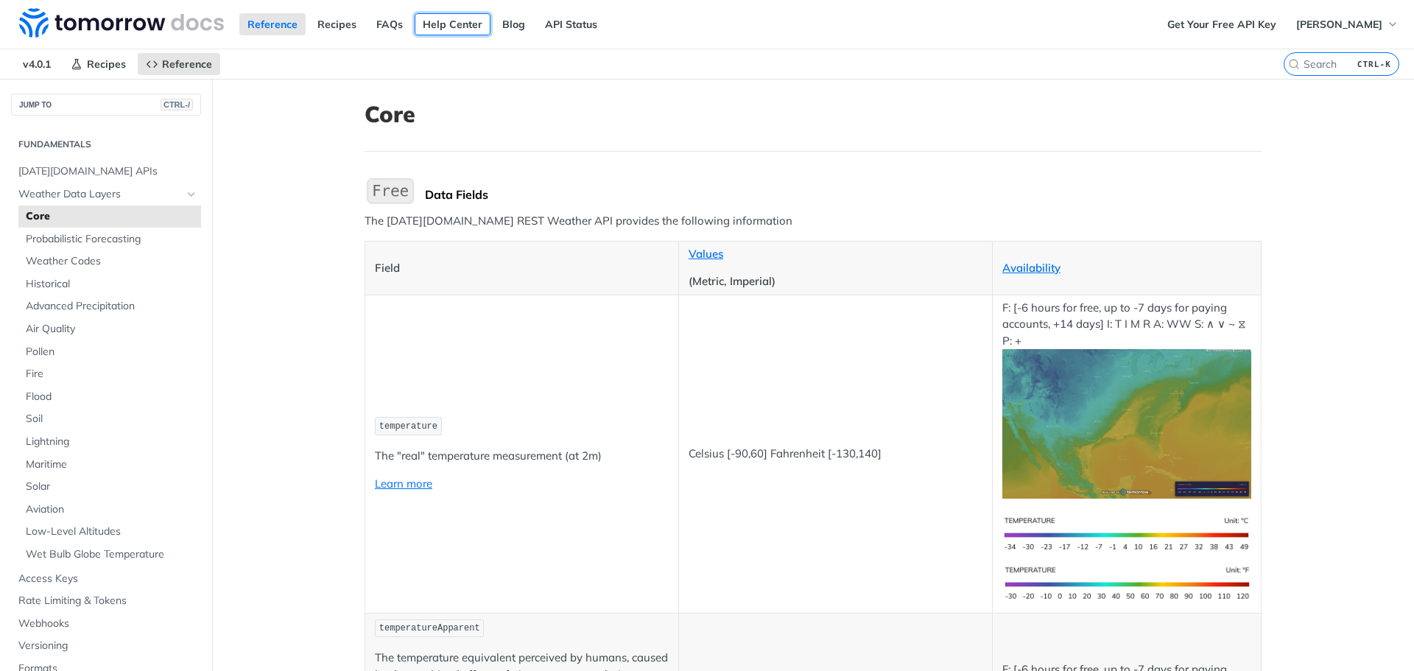
click at [456, 14] on link "Help Center" at bounding box center [452, 24] width 76 height 22
